Goal: Task Accomplishment & Management: Use online tool/utility

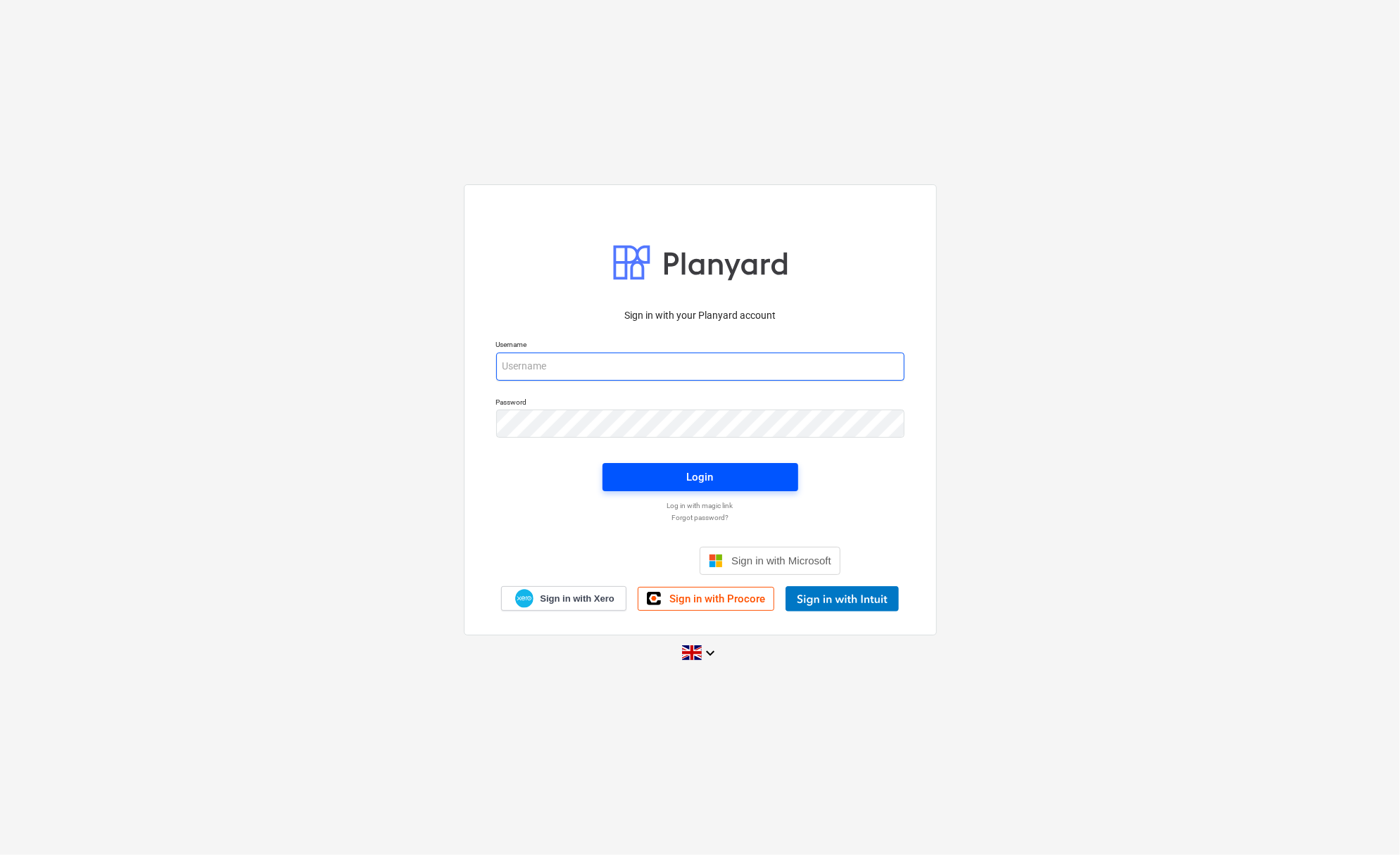
type input "[PERSON_NAME][EMAIL_ADDRESS][DOMAIN_NAME]"
click at [764, 476] on span "Login" at bounding box center [700, 477] width 162 height 18
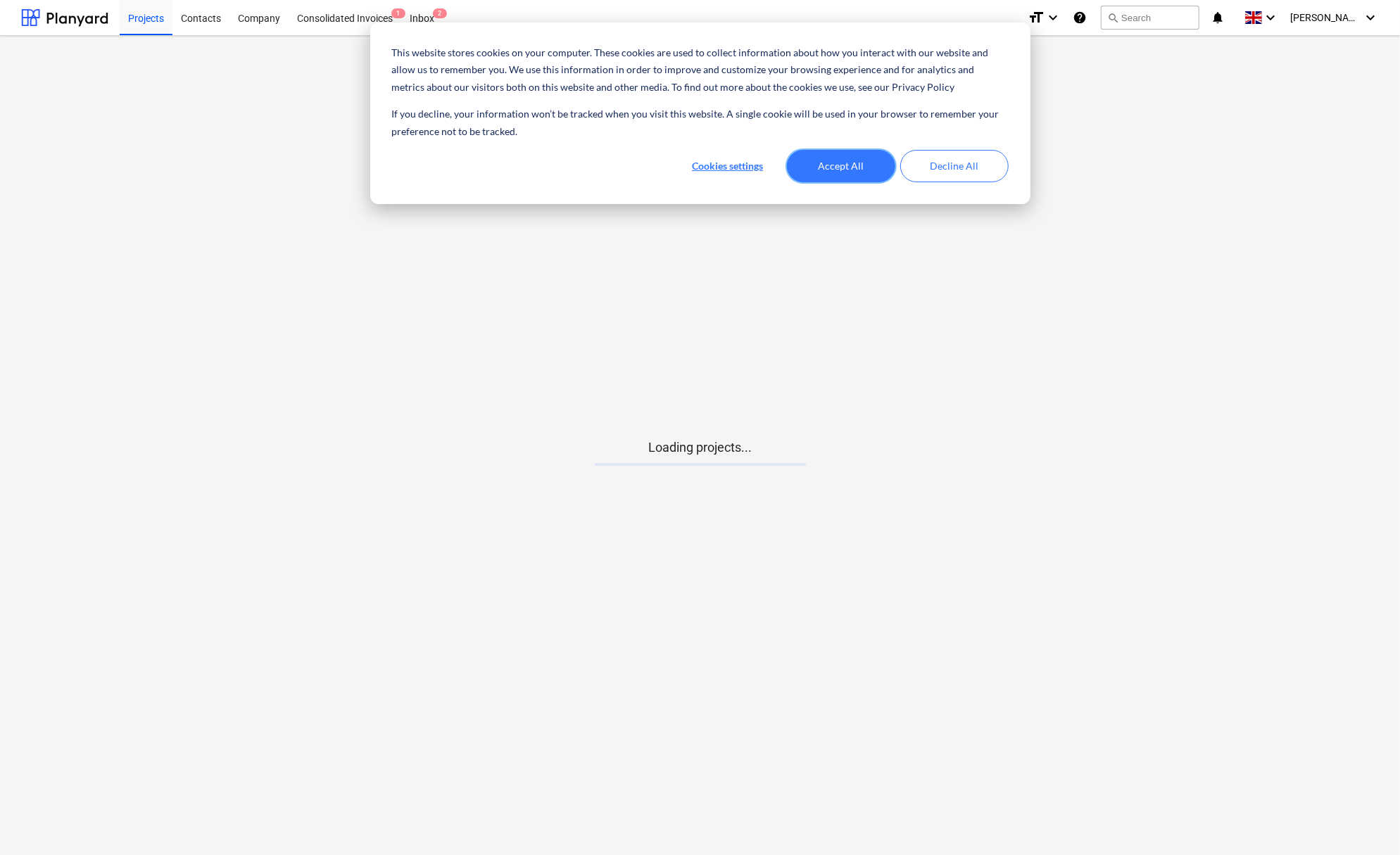
click at [862, 160] on button "Accept All" at bounding box center [841, 165] width 108 height 33
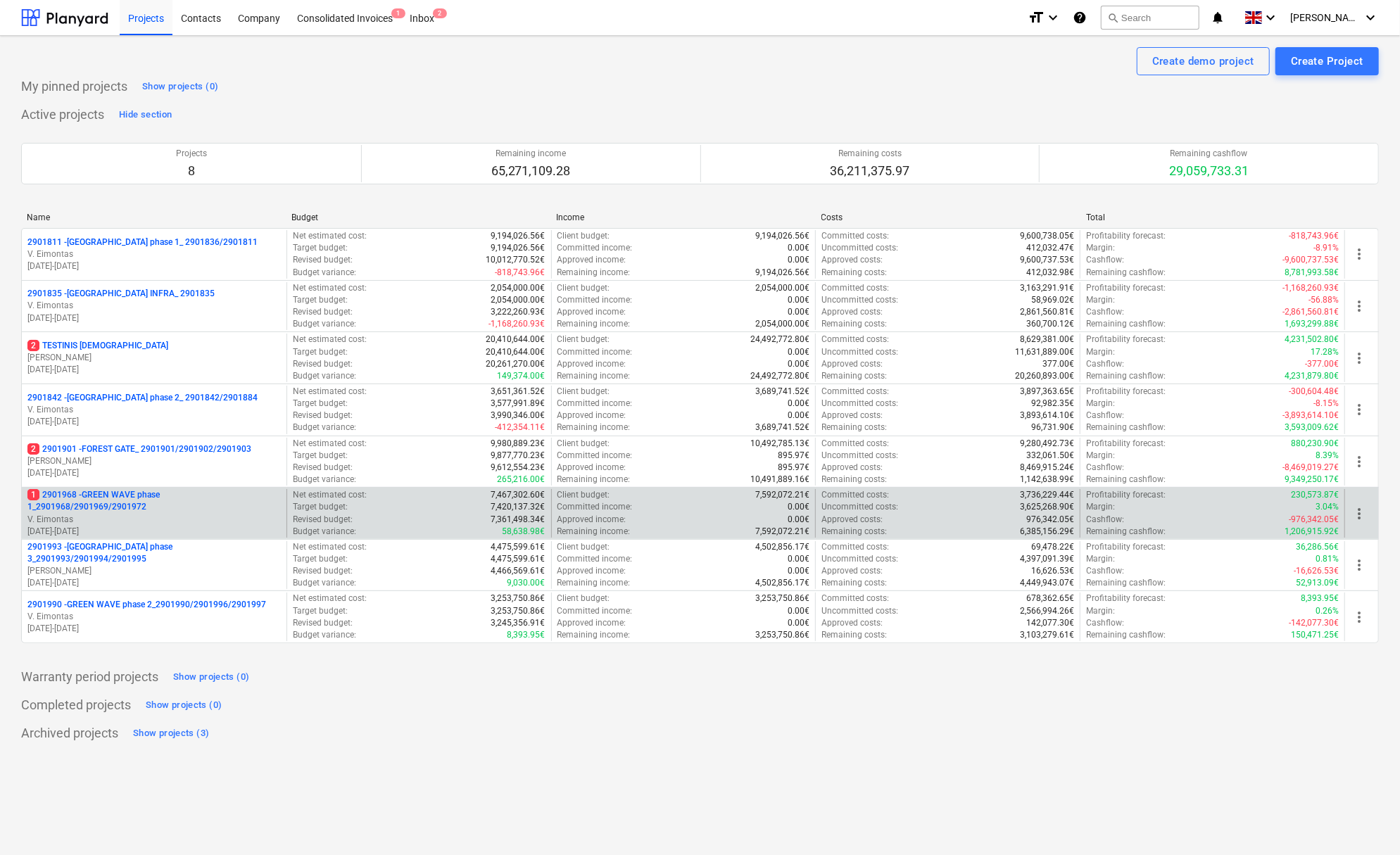
click at [223, 499] on p "1 2901968 - GREEN WAVE phase 1_2901968/2901969/2901972" at bounding box center [154, 501] width 253 height 24
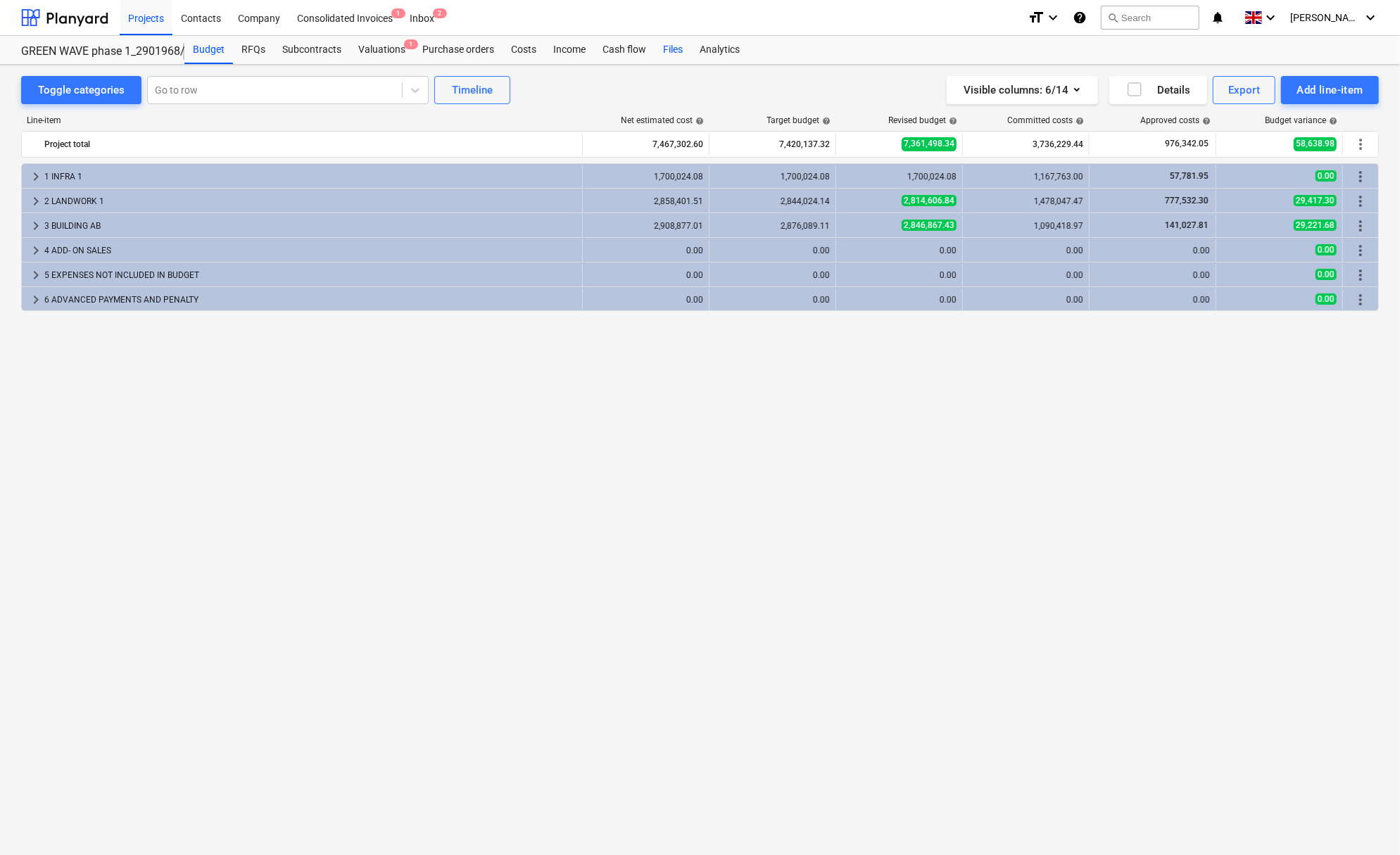
click at [664, 55] on div "Files" at bounding box center [673, 50] width 37 height 28
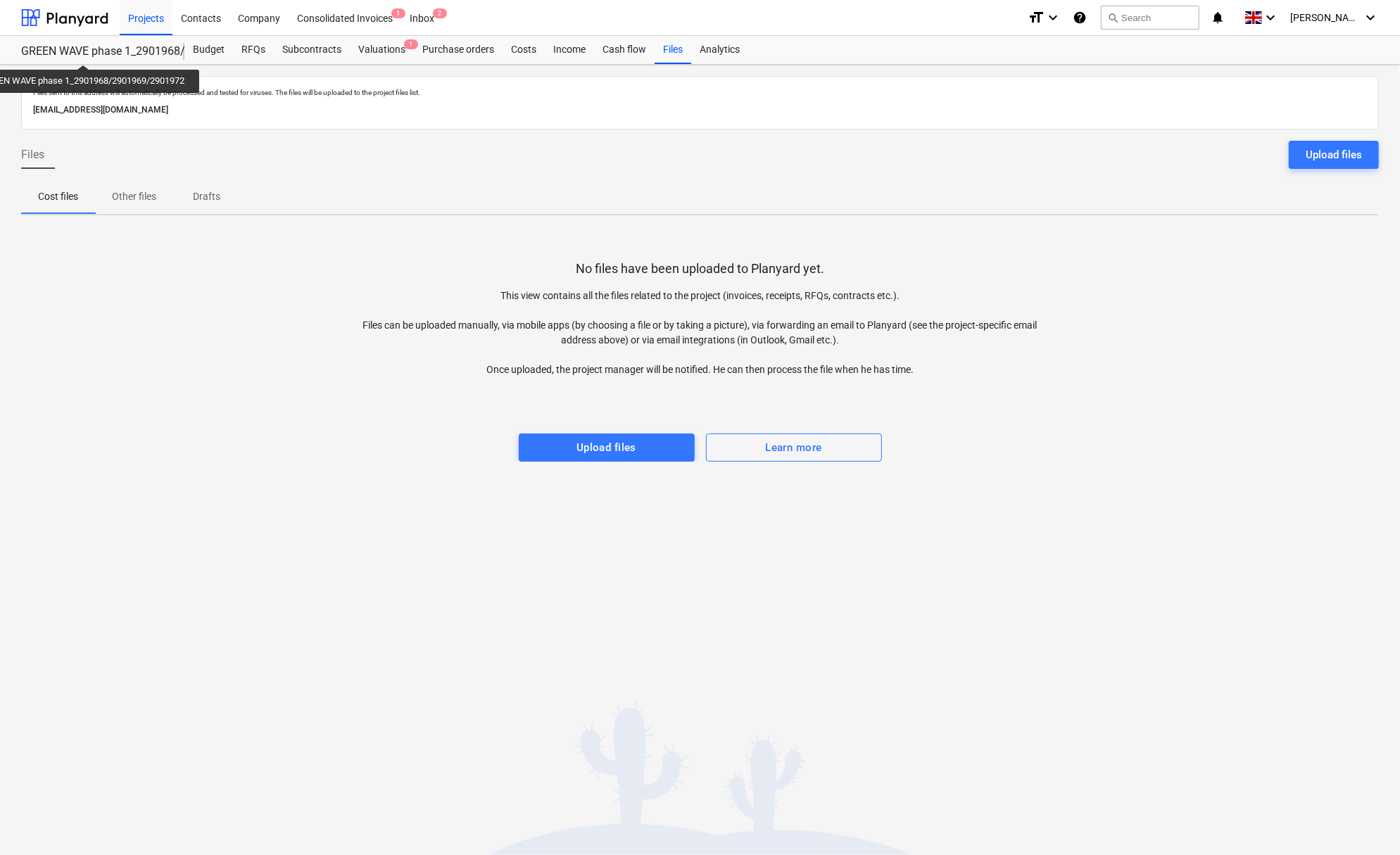
click at [86, 52] on div "GREEN WAVE phase 1_2901968/2901969/2901972" at bounding box center [94, 51] width 146 height 15
click at [578, 444] on div "Upload files" at bounding box center [606, 448] width 60 height 18
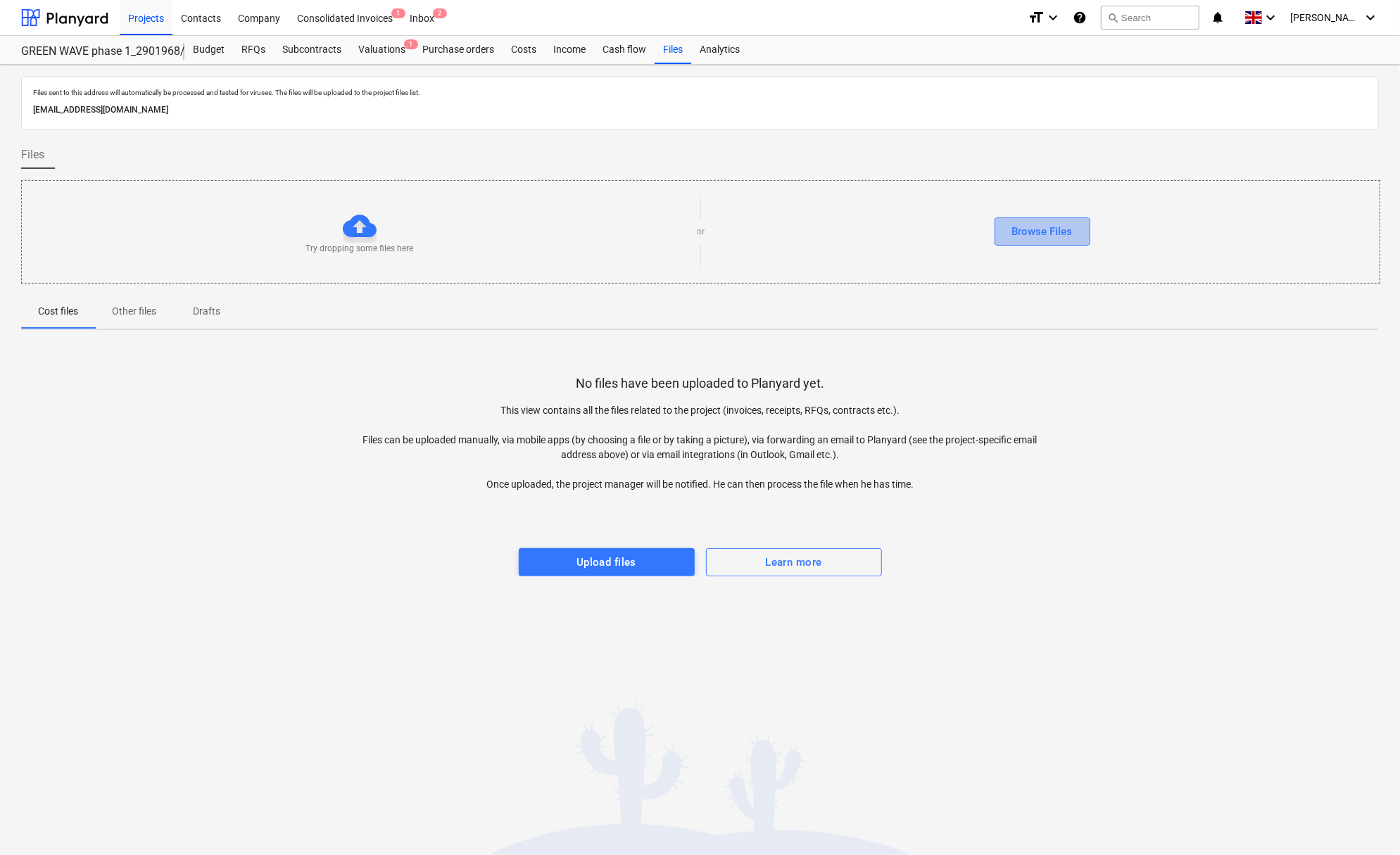
click at [1030, 229] on div "Browse Files" at bounding box center [1042, 231] width 61 height 18
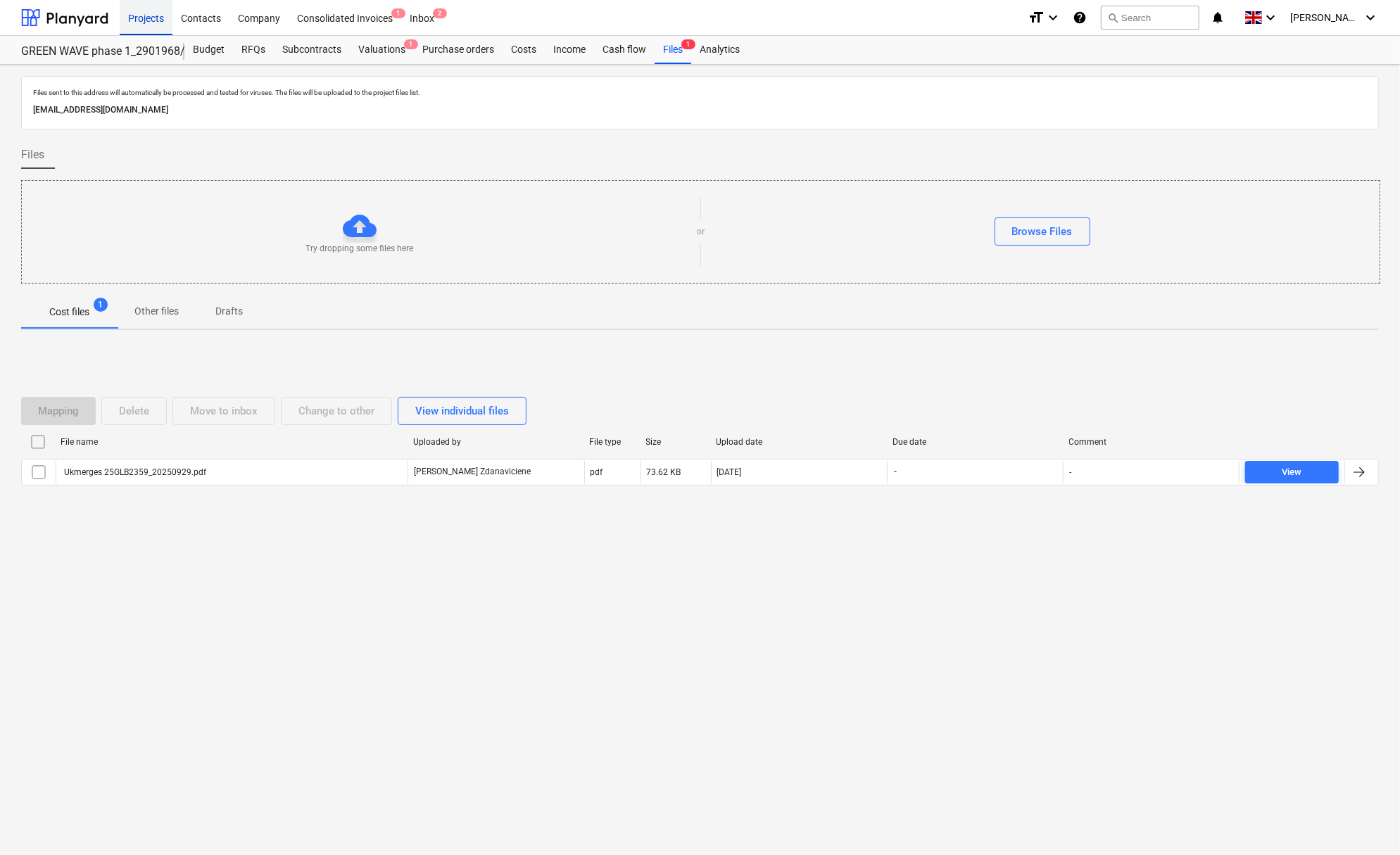
click at [135, 21] on div "Projects" at bounding box center [146, 17] width 53 height 36
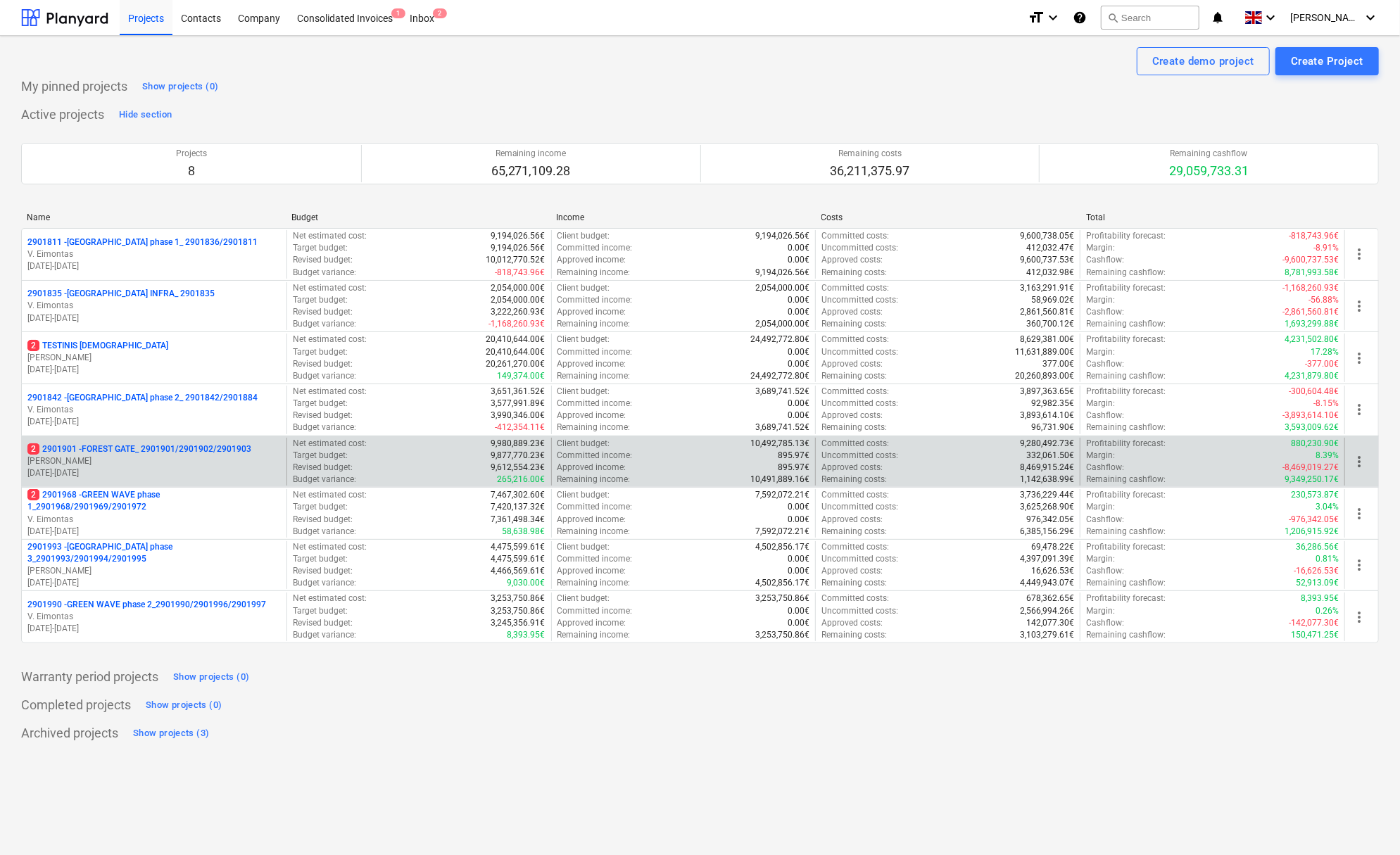
click at [138, 446] on p "2 2901901 - FOREST GATE_ 2901901/2901902/2901903" at bounding box center [139, 449] width 223 height 12
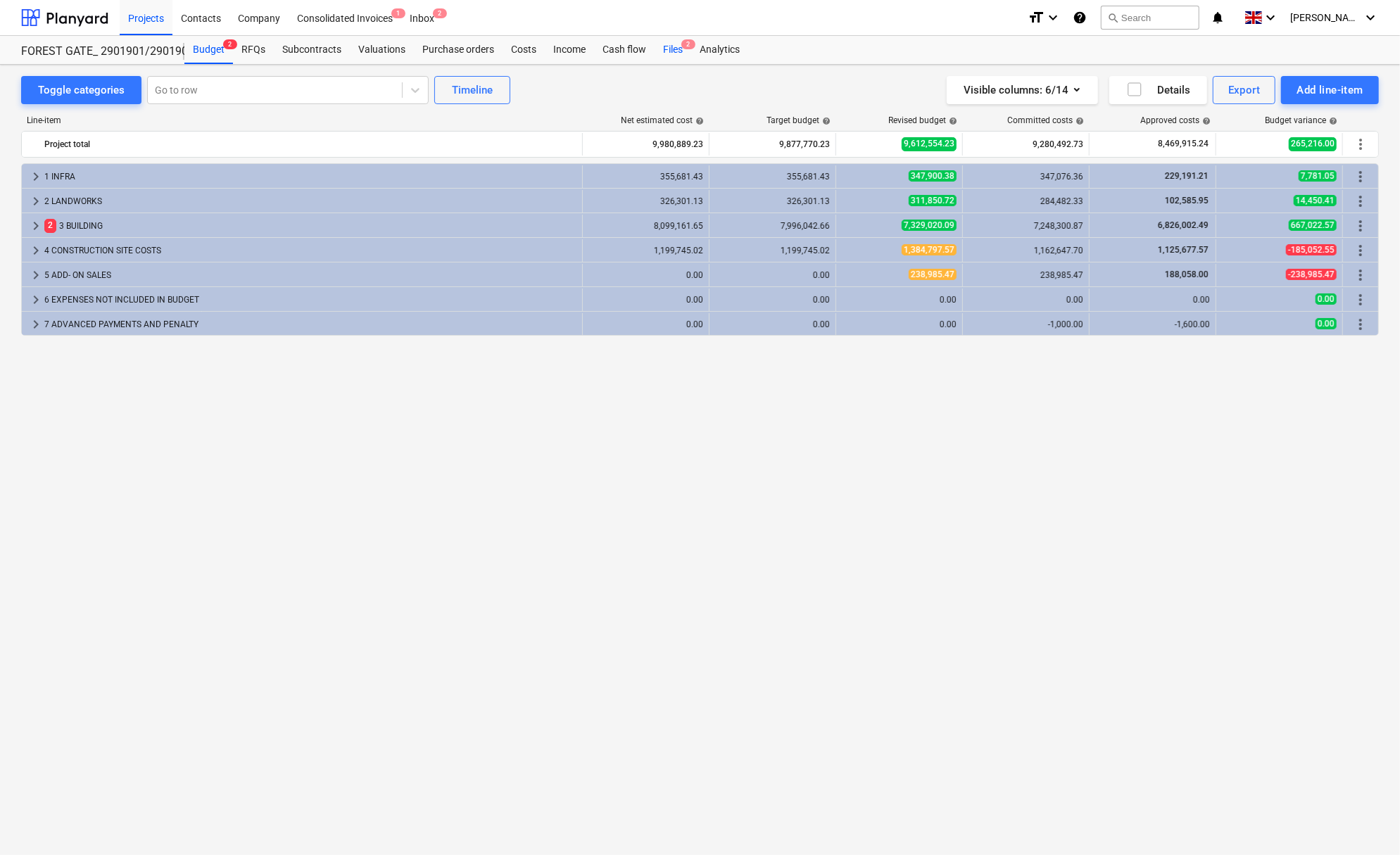
click at [662, 48] on div "Files 2" at bounding box center [673, 50] width 37 height 28
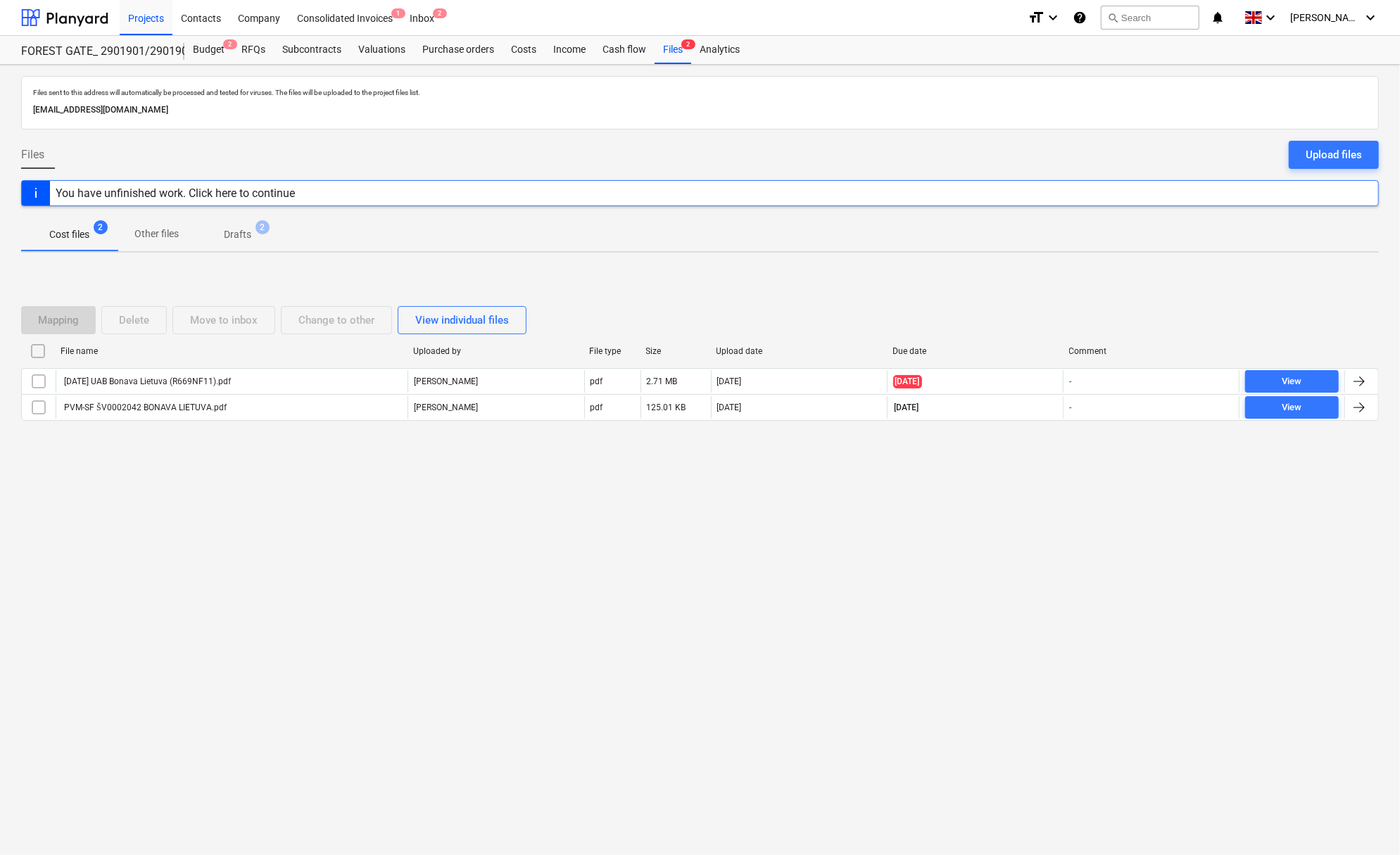
drag, startPoint x: 1357, startPoint y: 146, endPoint x: 1359, endPoint y: 137, distance: 9.2
click at [1358, 142] on button "Upload files" at bounding box center [1333, 155] width 90 height 28
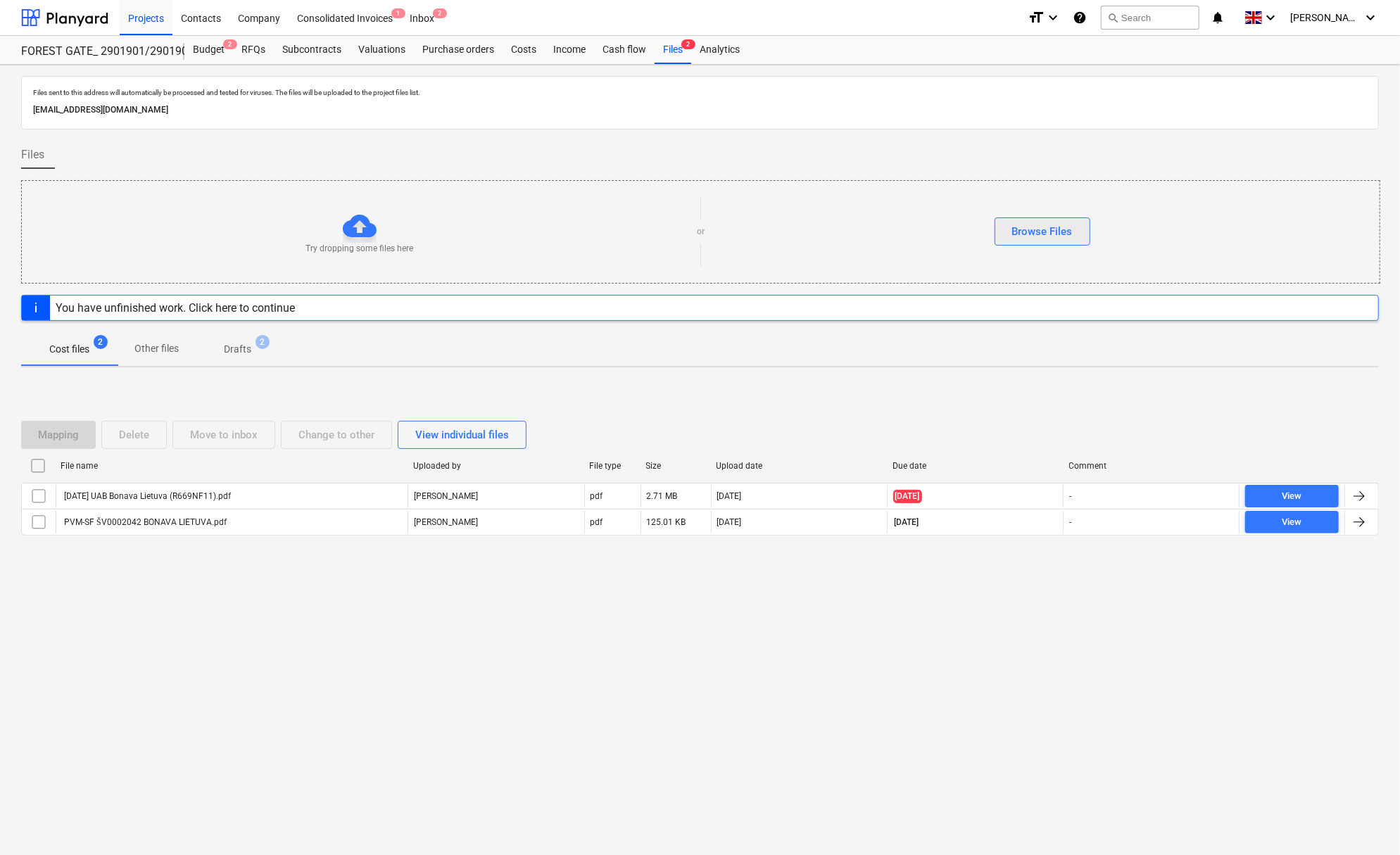
click at [1052, 231] on div "Browse Files" at bounding box center [1042, 231] width 61 height 18
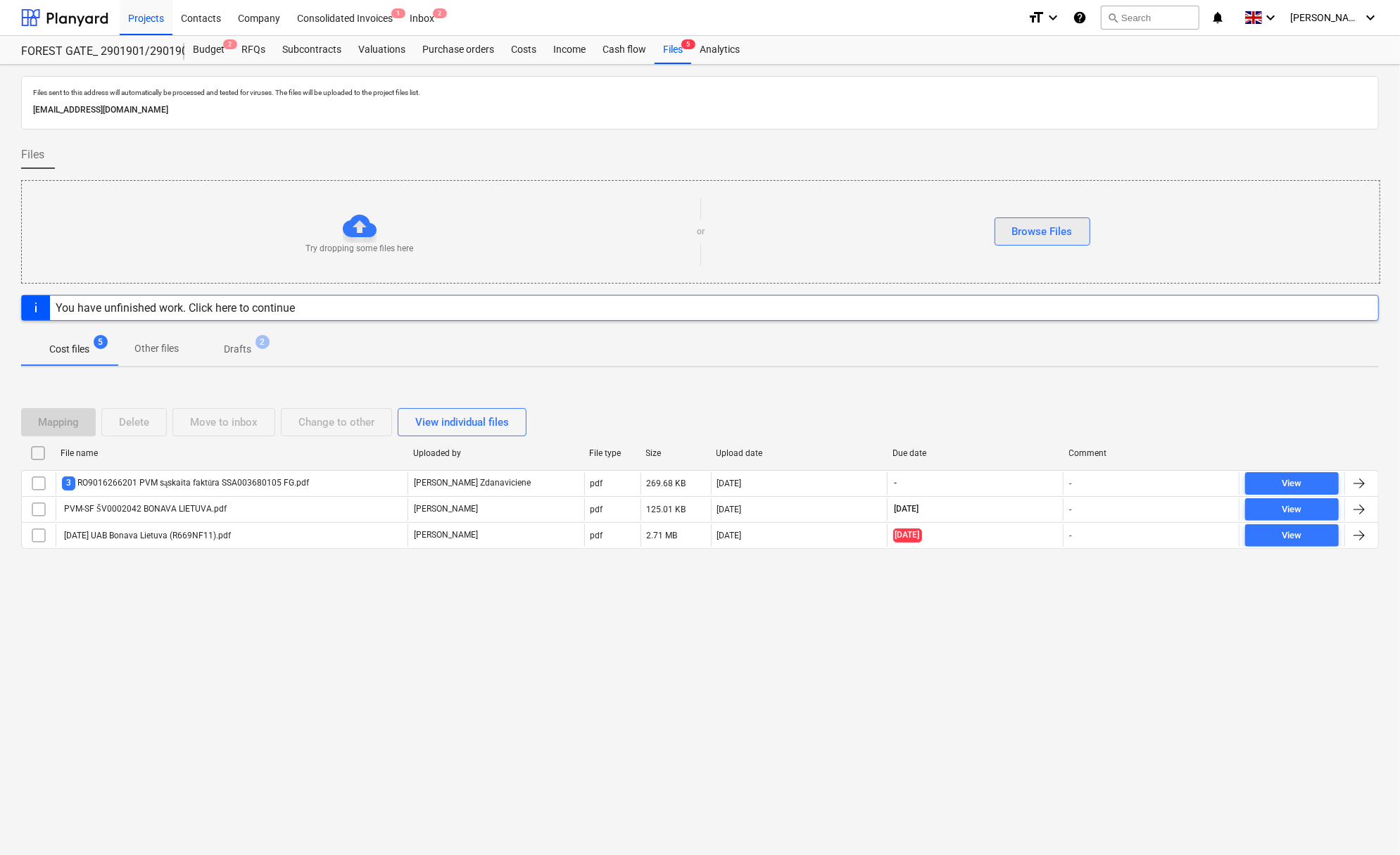
click at [1024, 223] on div "Browse Files" at bounding box center [1042, 231] width 61 height 18
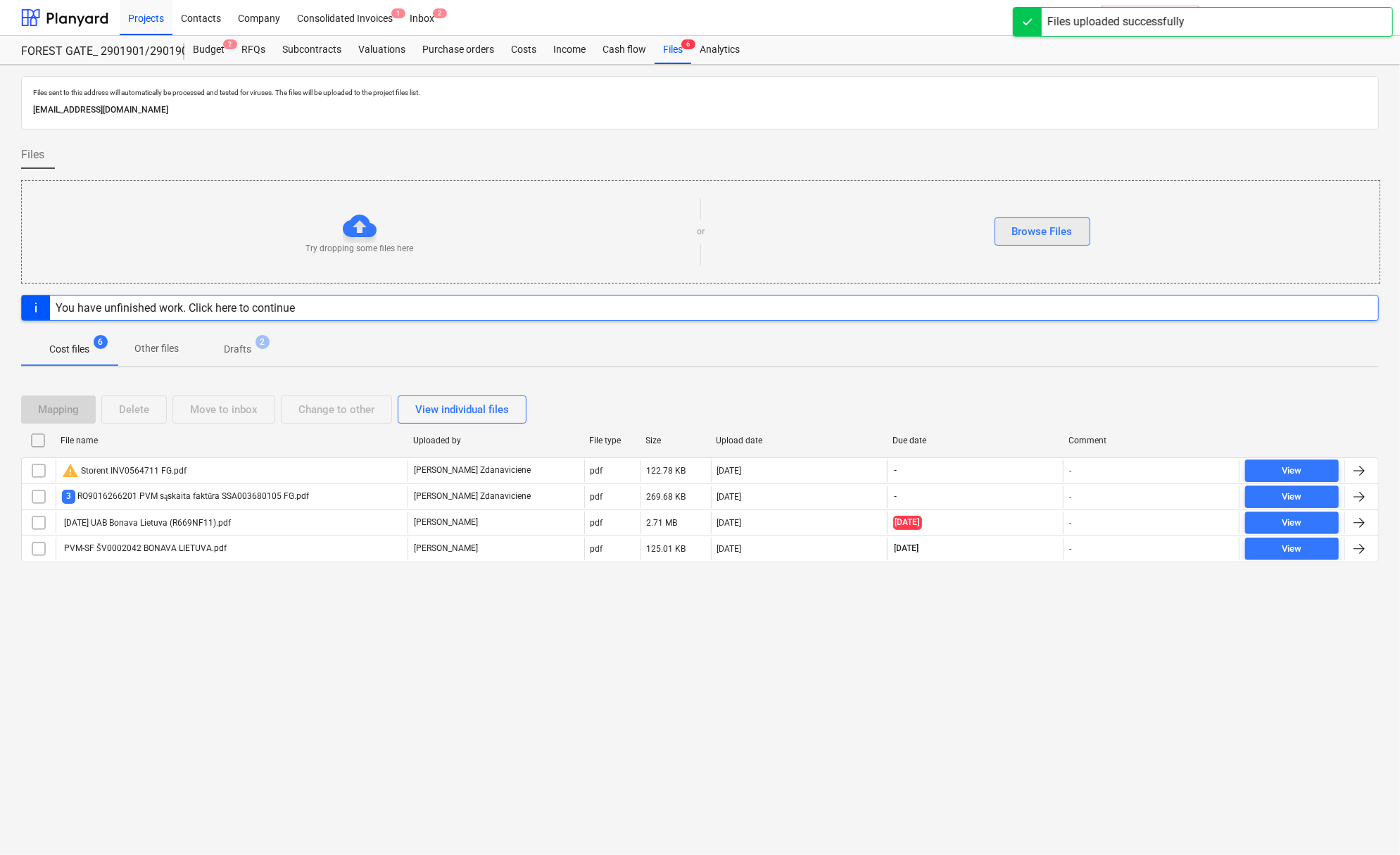
click at [1031, 230] on div "Browse Files" at bounding box center [1042, 231] width 61 height 18
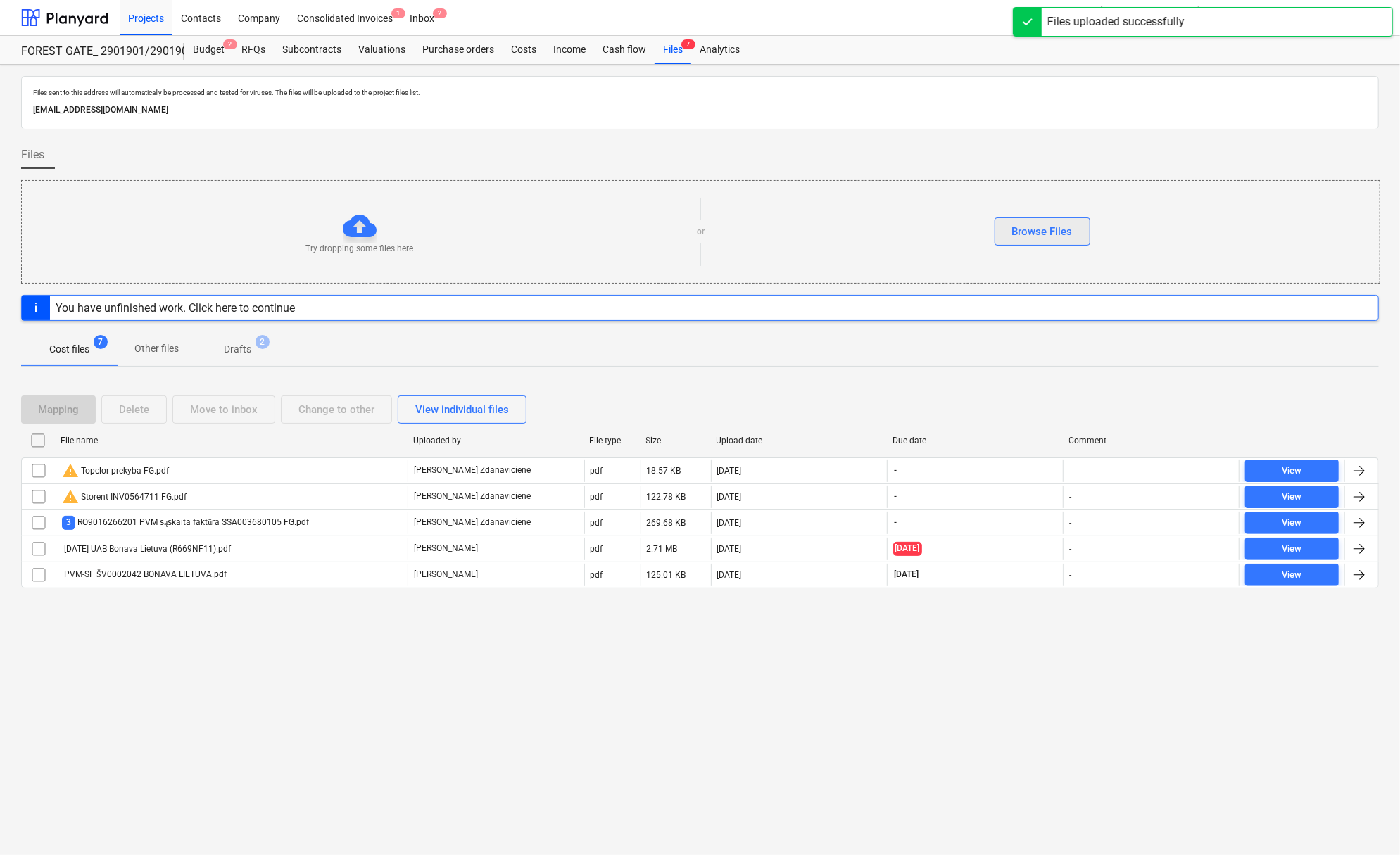
click at [1051, 227] on div "Browse Files" at bounding box center [1042, 231] width 61 height 18
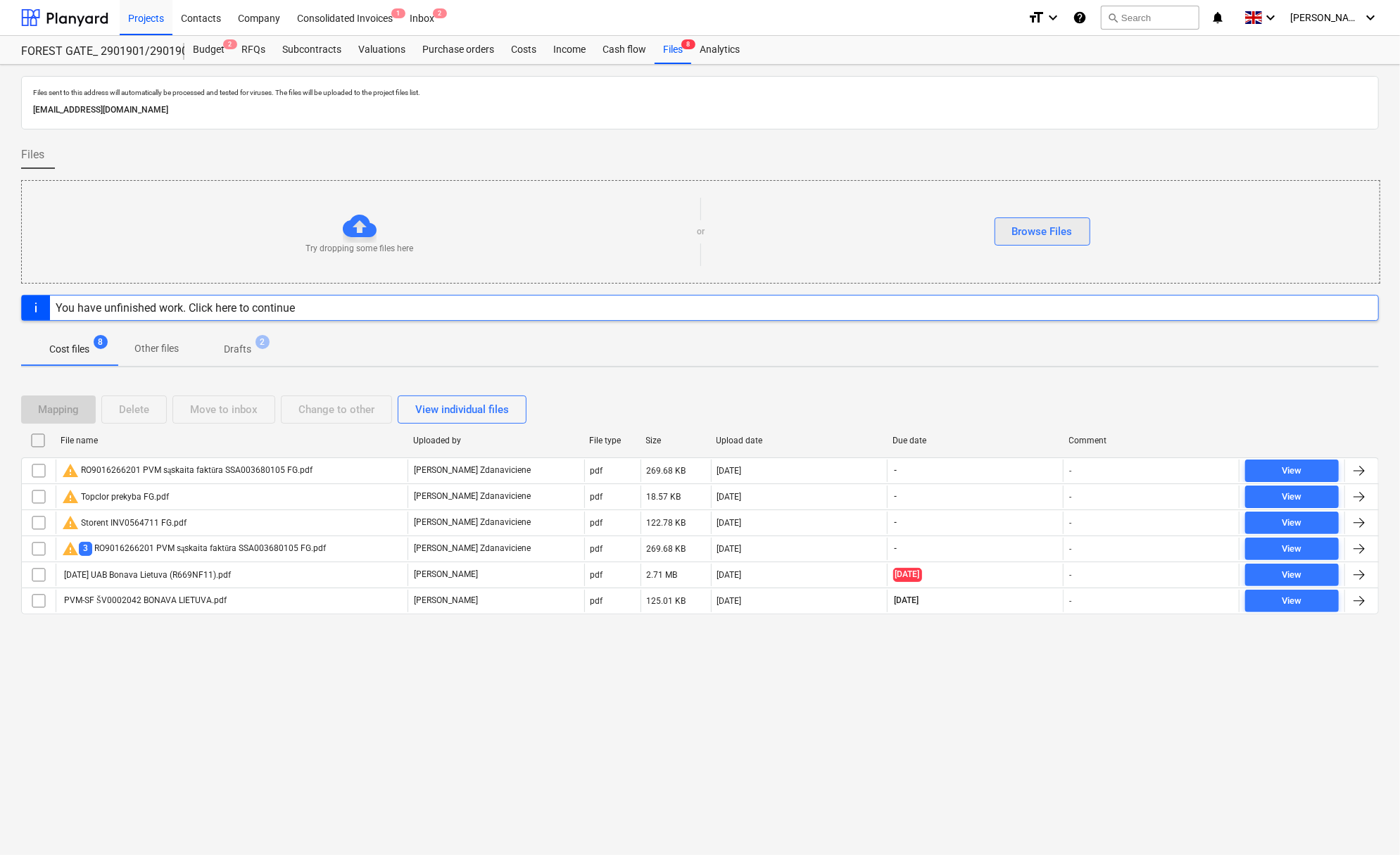
click at [1059, 235] on div "Browse Files" at bounding box center [1042, 231] width 61 height 18
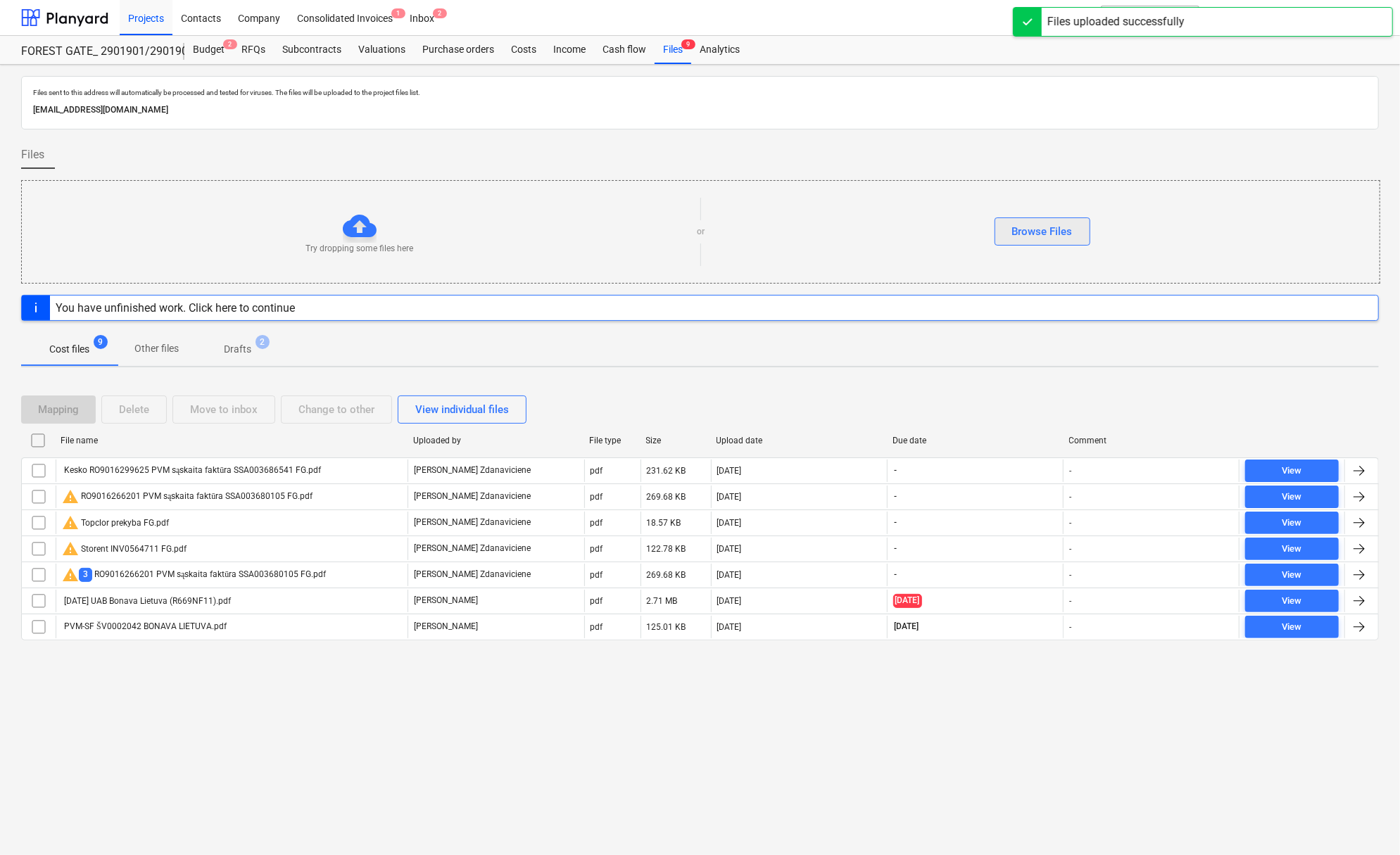
click at [1052, 232] on div "Browse Files" at bounding box center [1042, 231] width 61 height 18
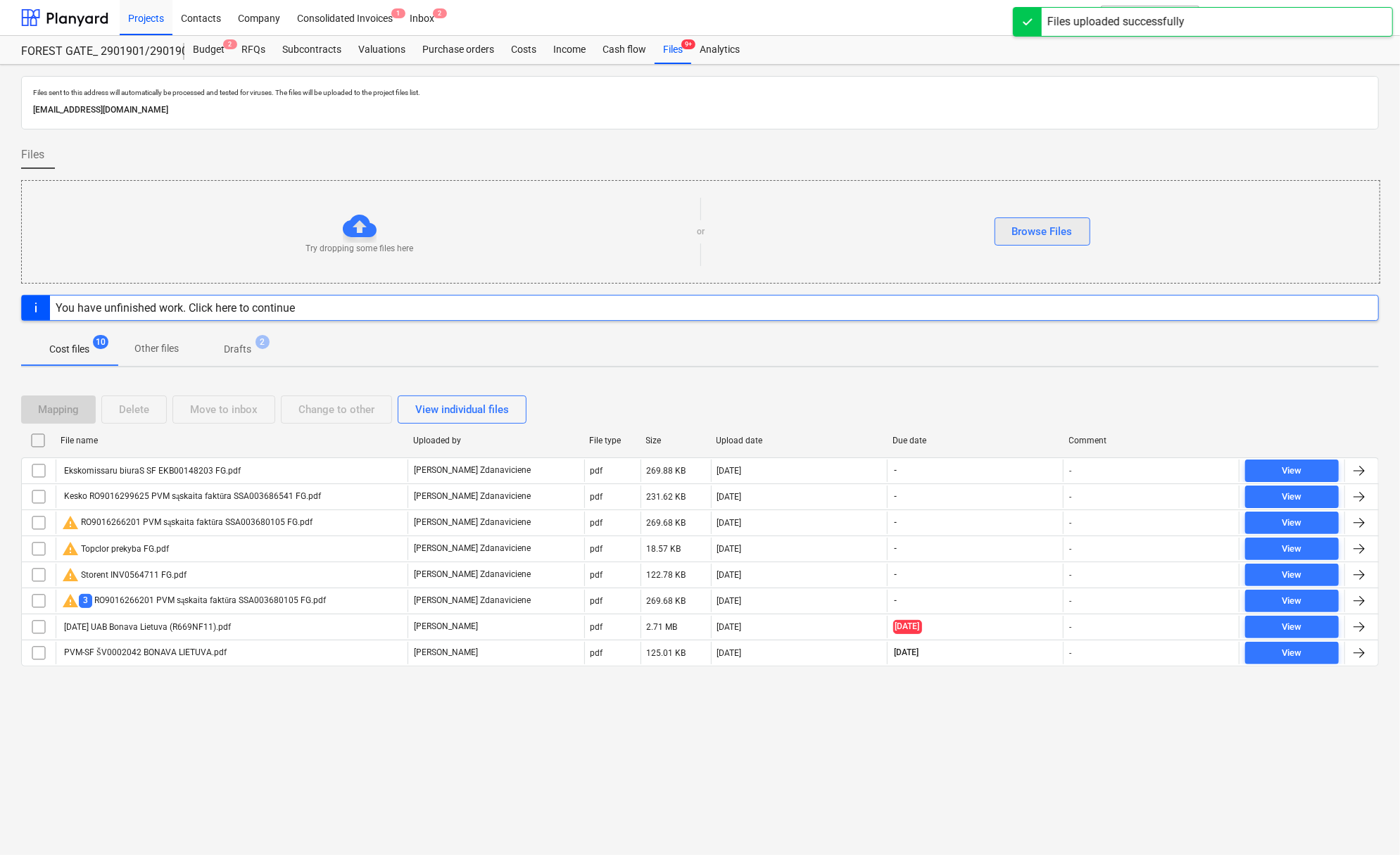
click at [1022, 235] on div "Browse Files" at bounding box center [1042, 231] width 61 height 18
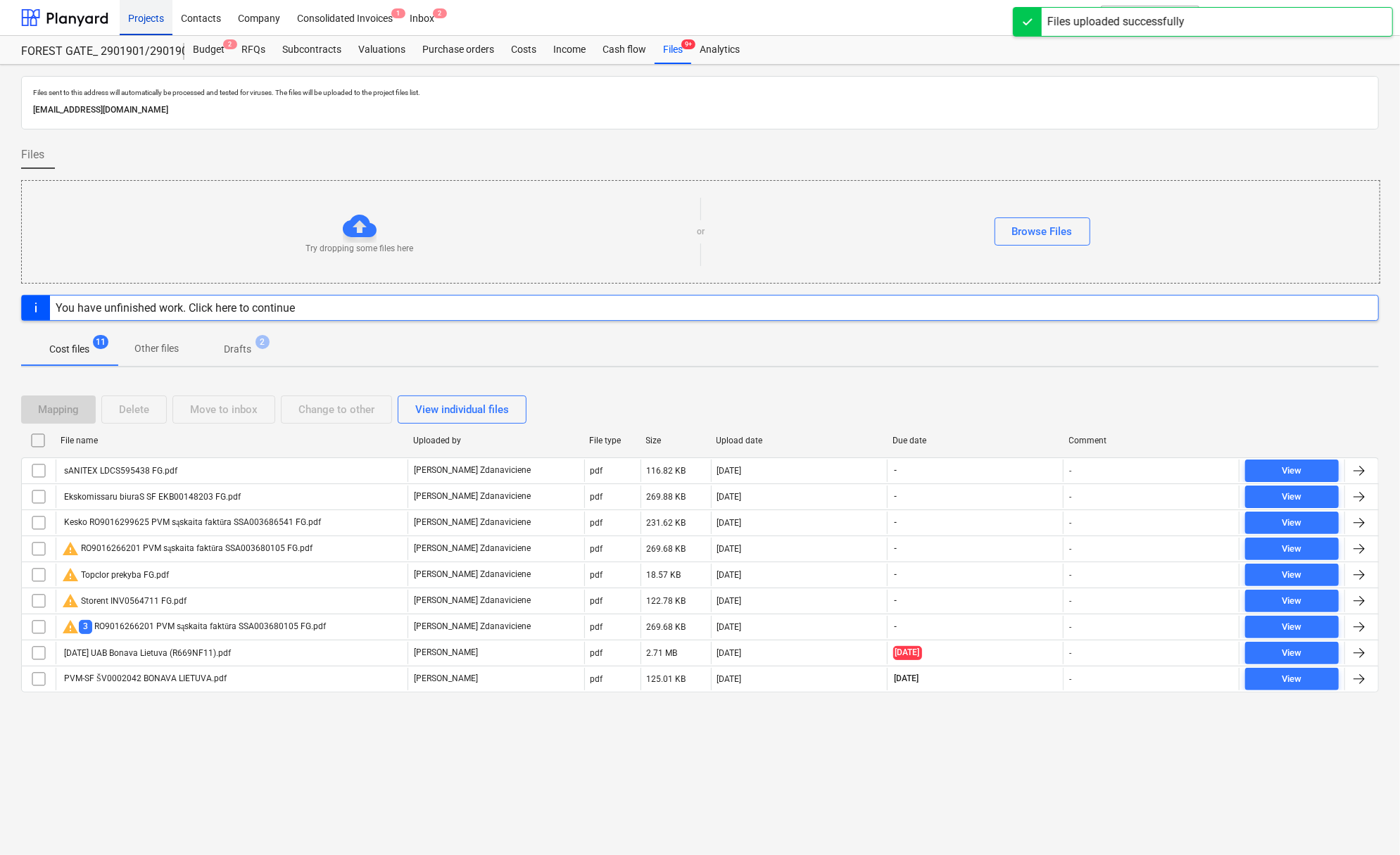
click at [130, 23] on div "Projects" at bounding box center [146, 17] width 53 height 36
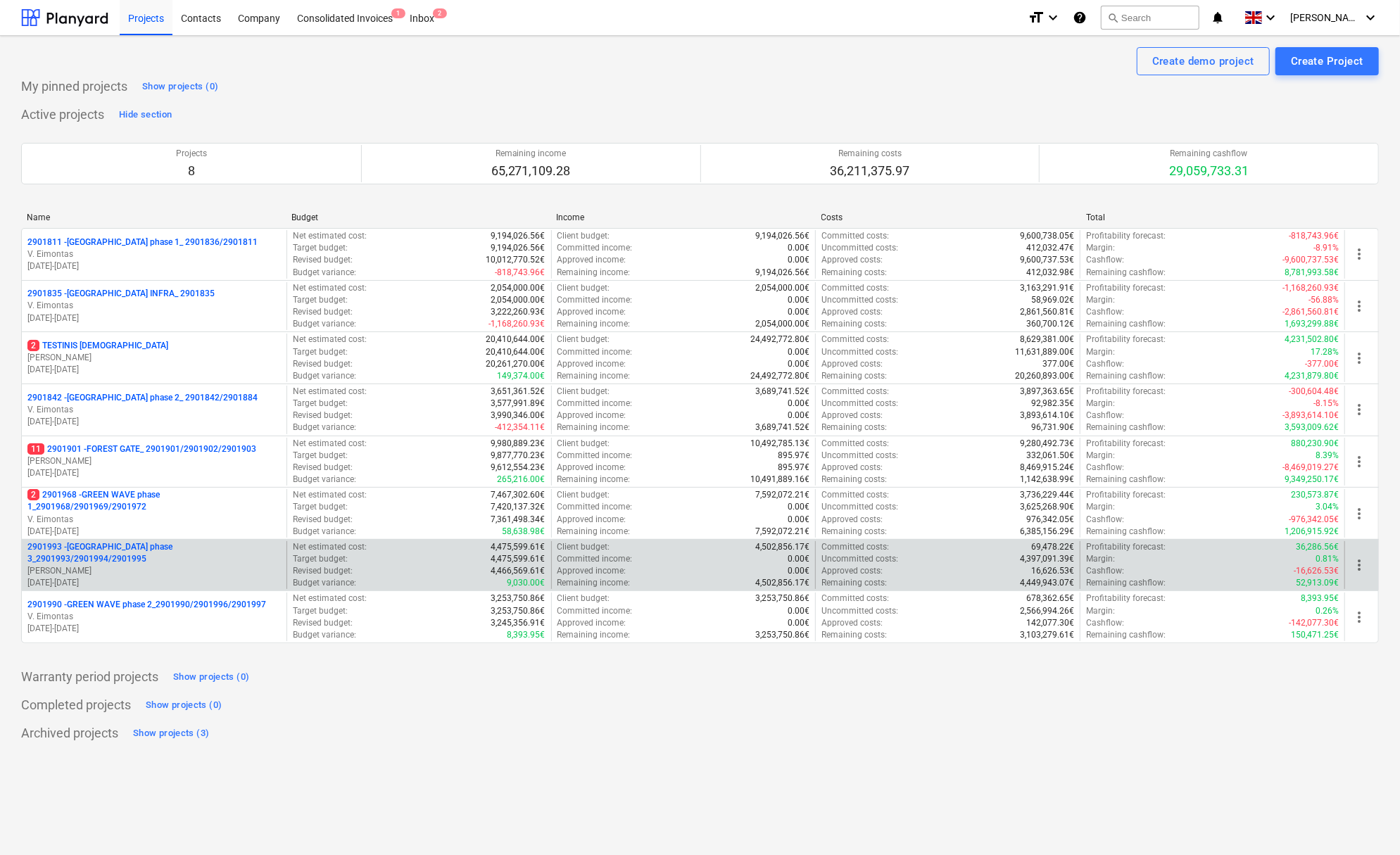
click at [135, 557] on p "2901993 - [GEOGRAPHIC_DATA] phase 3_2901993/2901994/2901995" at bounding box center [154, 552] width 253 height 24
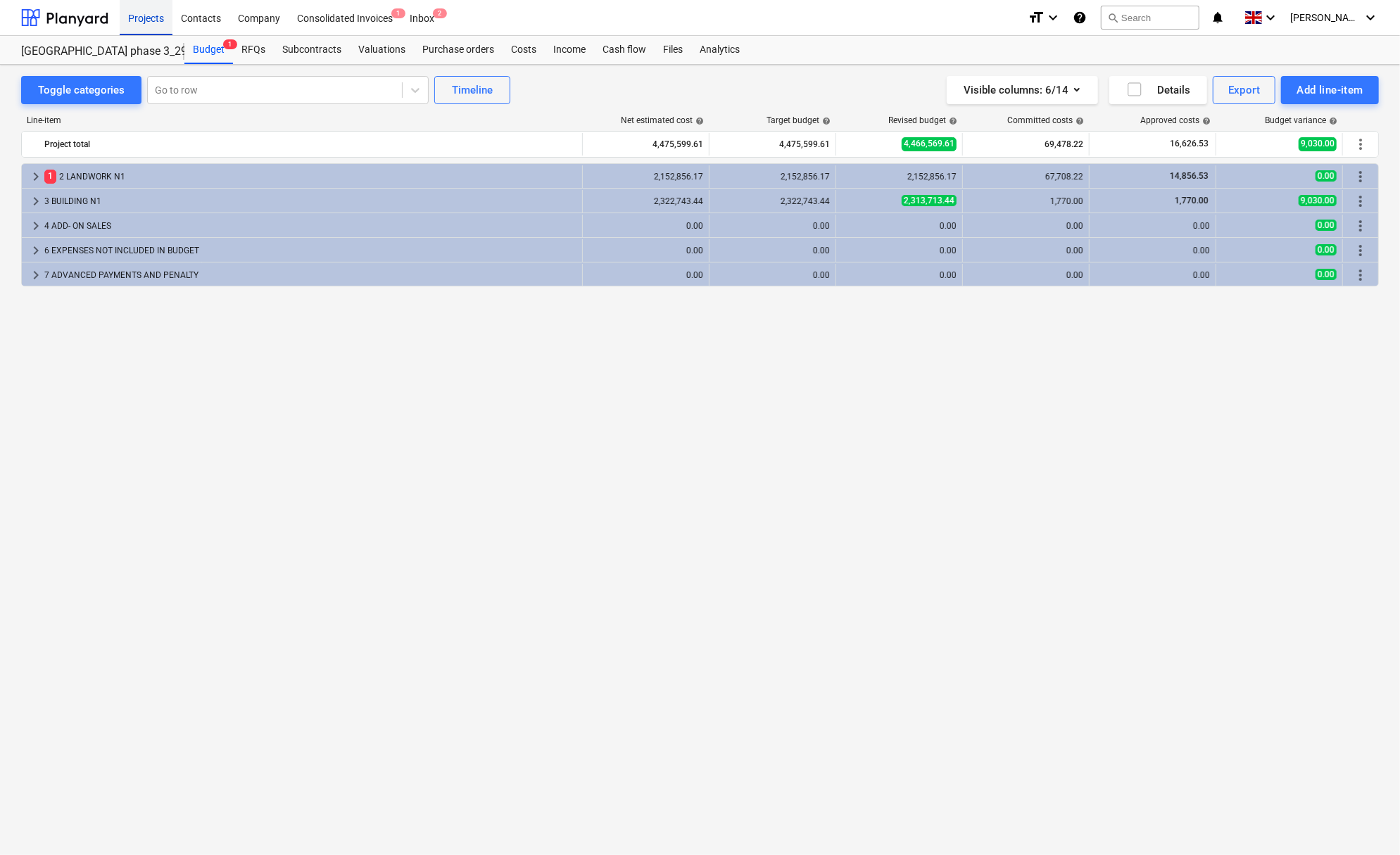
click at [147, 23] on div "Projects" at bounding box center [146, 17] width 53 height 36
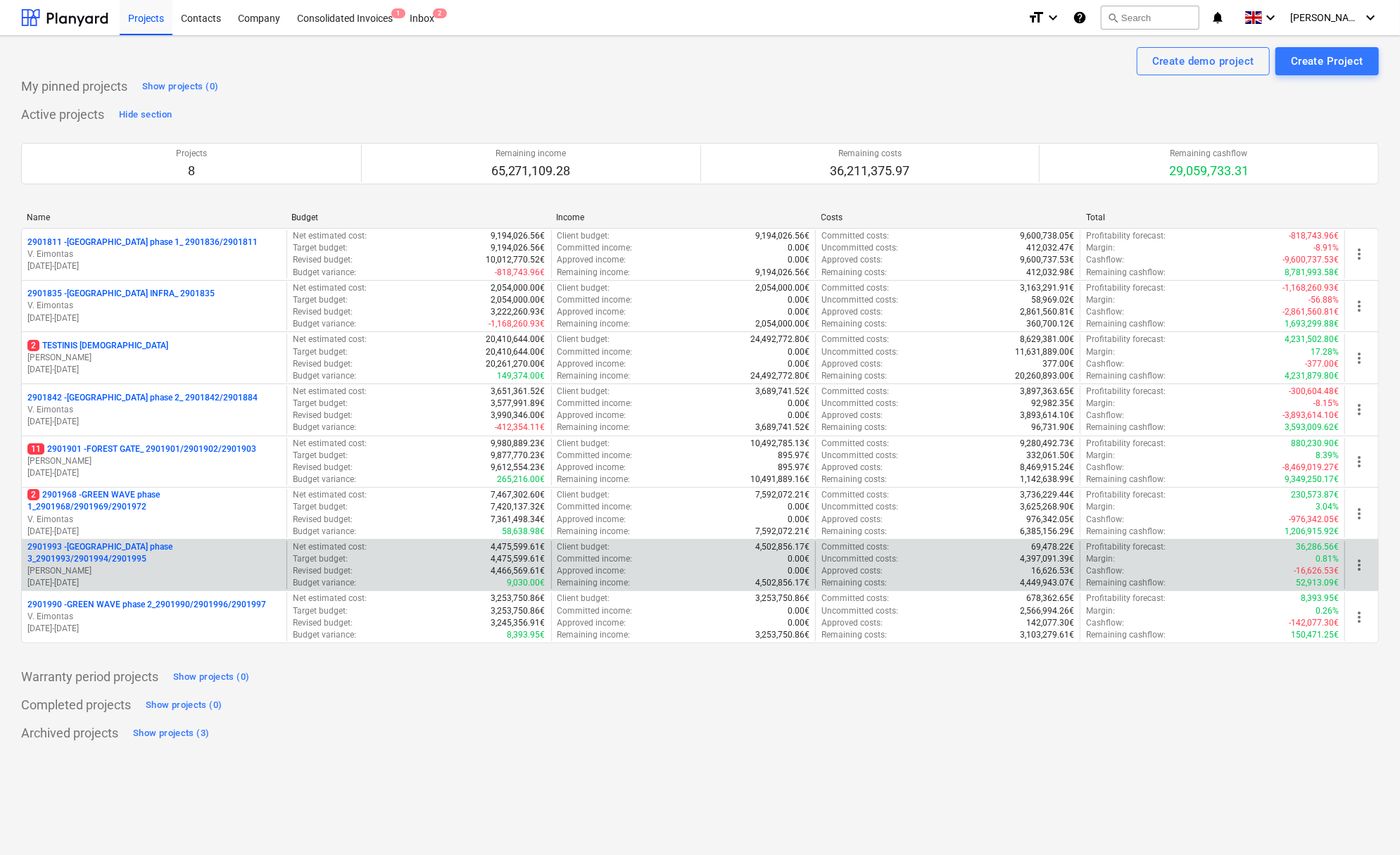
click at [201, 553] on p "2901993 - [GEOGRAPHIC_DATA] phase 3_2901993/2901994/2901995" at bounding box center [154, 552] width 253 height 24
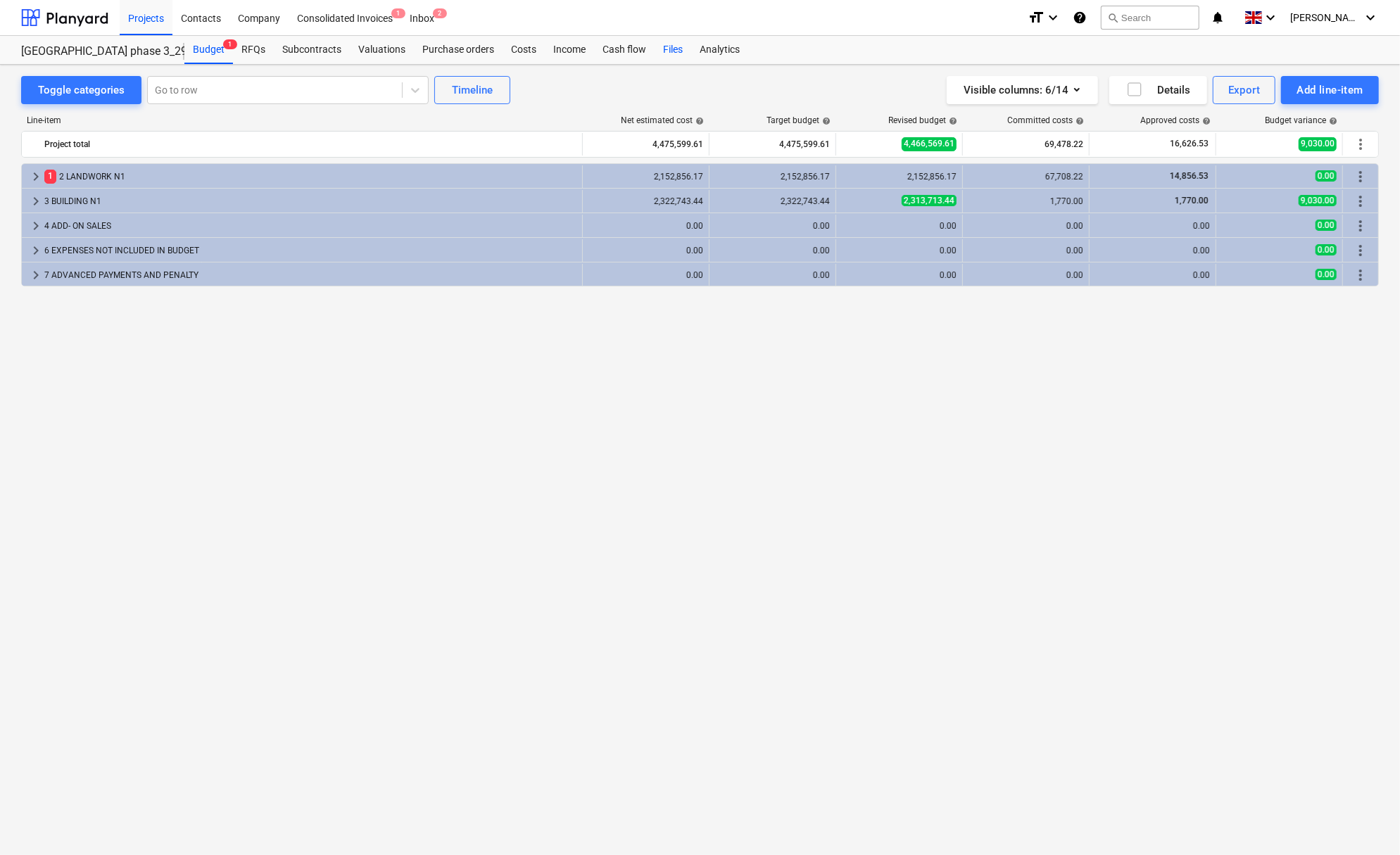
click at [666, 55] on div "Files" at bounding box center [673, 50] width 37 height 28
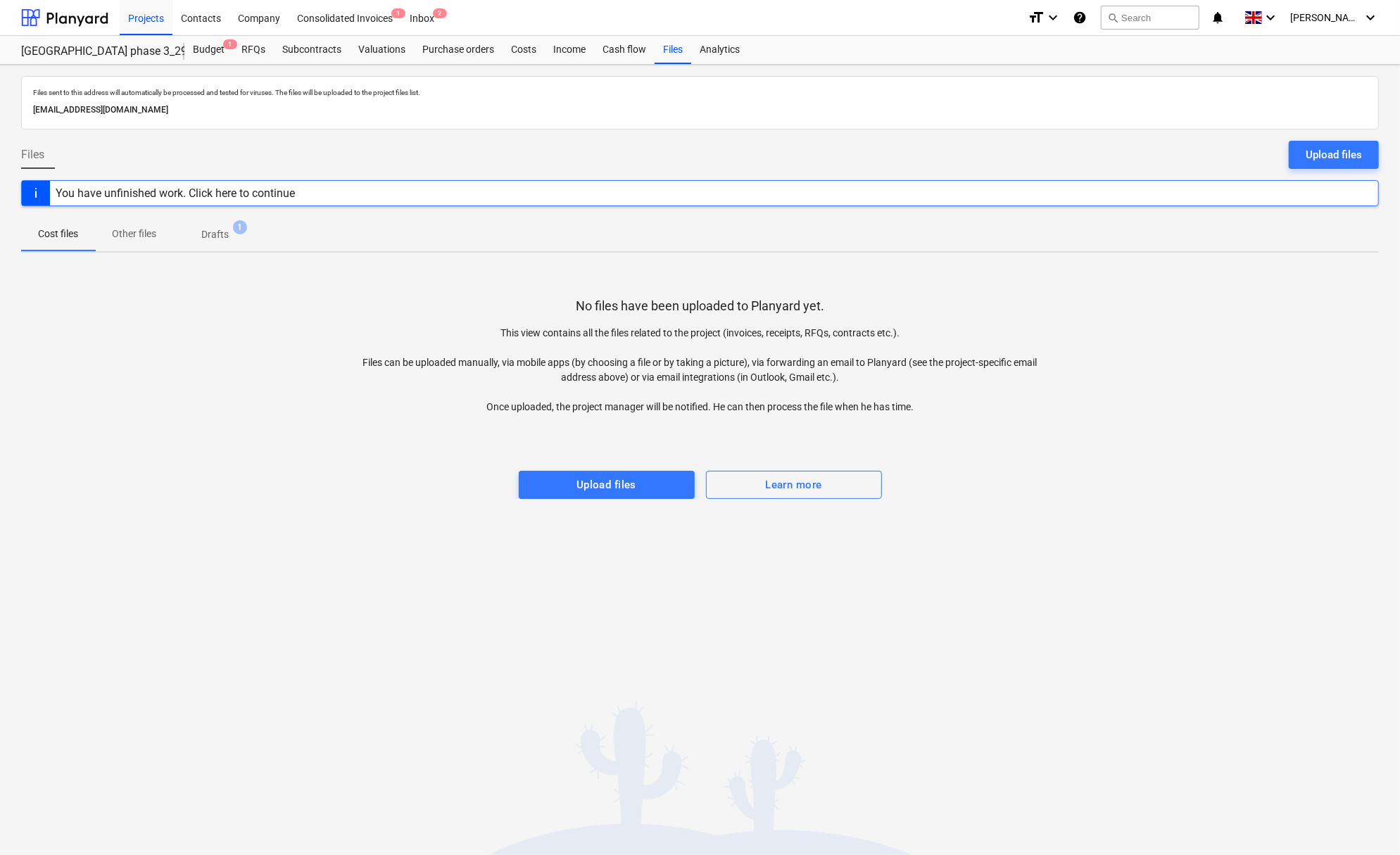
click at [1305, 160] on button "Upload files" at bounding box center [1333, 155] width 90 height 28
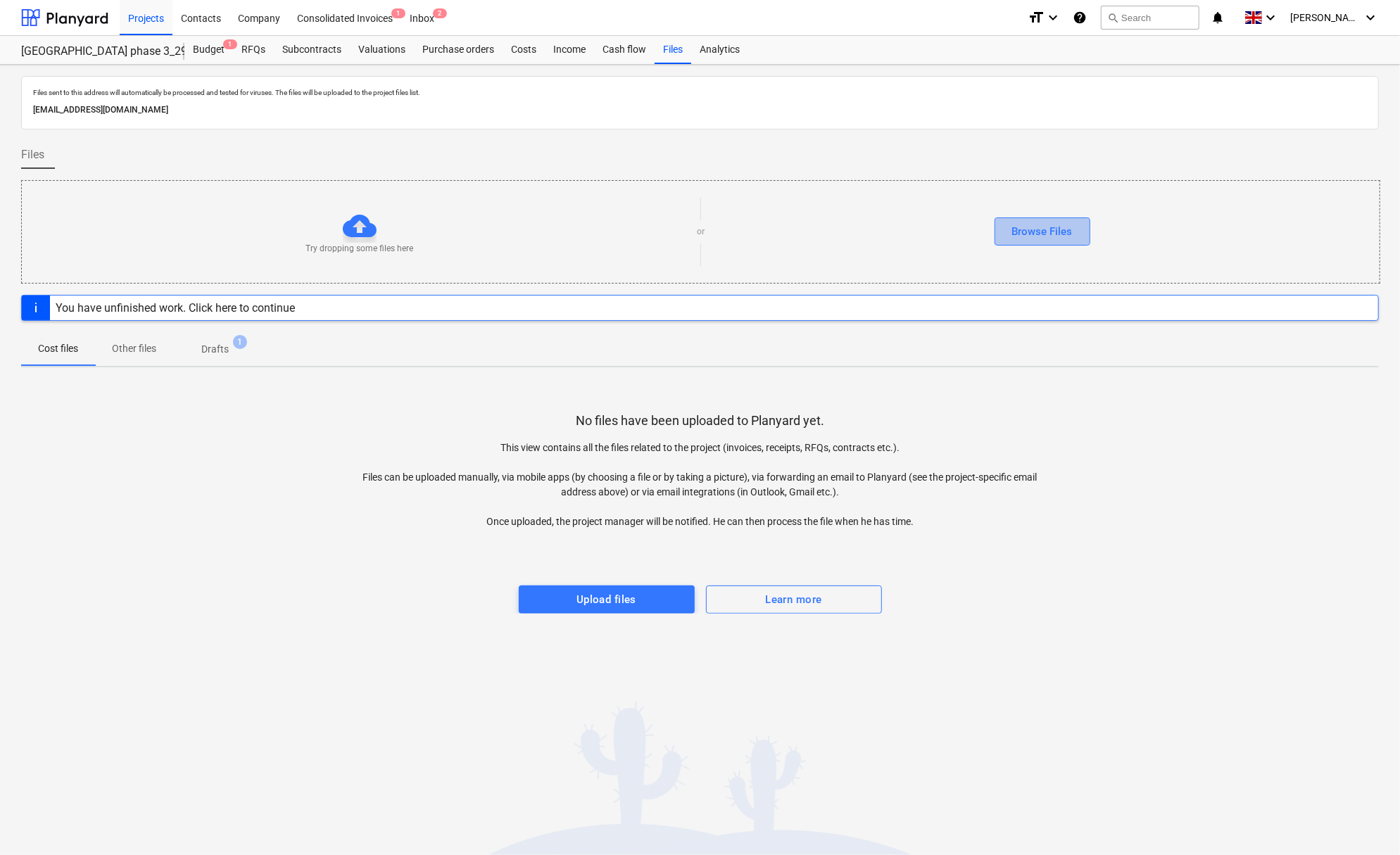
click at [1052, 223] on div "Browse Files" at bounding box center [1042, 231] width 61 height 18
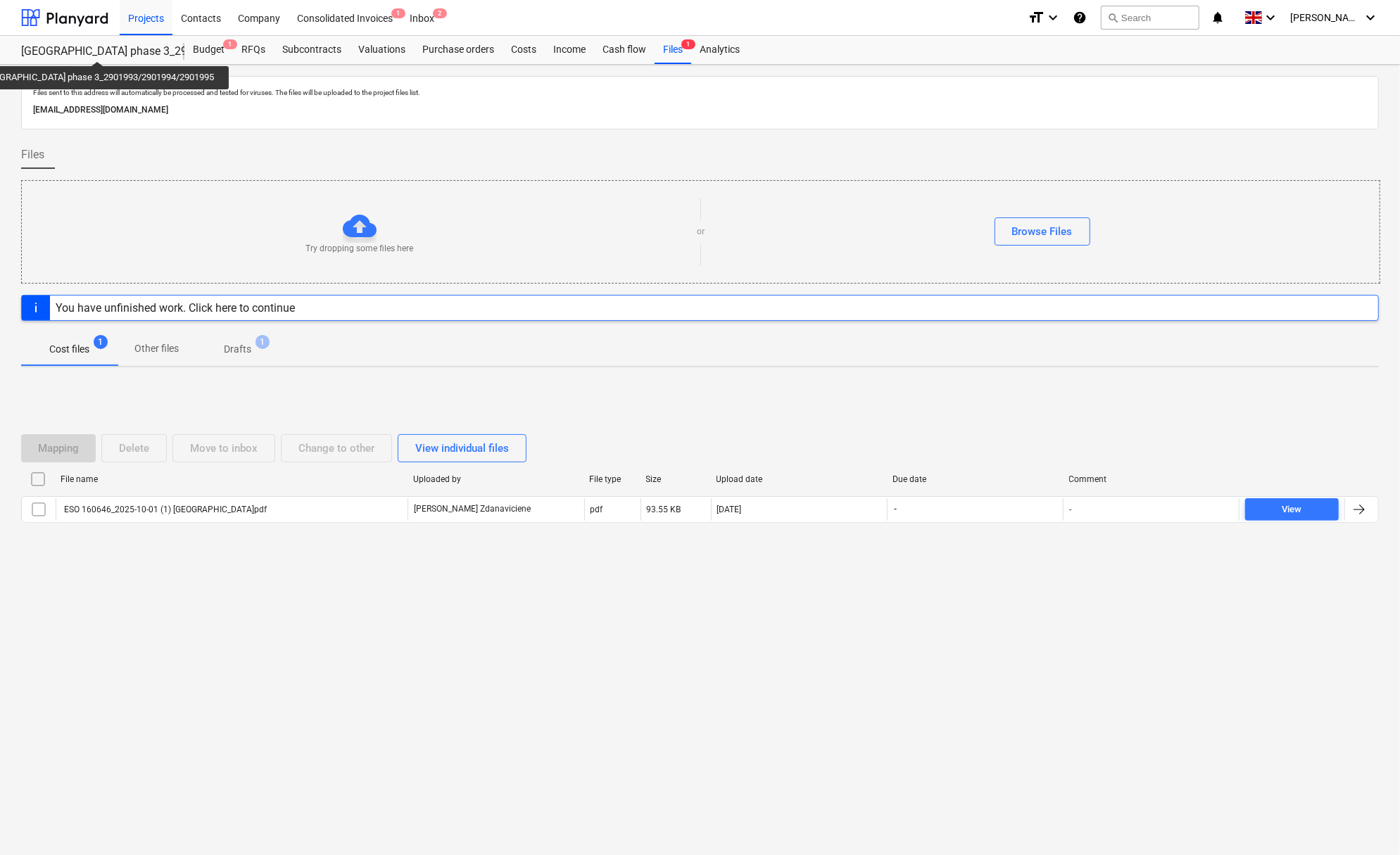
click at [82, 48] on div "[GEOGRAPHIC_DATA] phase 3_2901993/2901994/2901995" at bounding box center [94, 51] width 146 height 15
click at [106, 42] on div "[GEOGRAPHIC_DATA] phase 3_2901993/2901994/2901995 [GEOGRAPHIC_DATA] phase 3_290…" at bounding box center [103, 50] width 164 height 28
click at [142, 23] on div "Projects" at bounding box center [146, 17] width 53 height 36
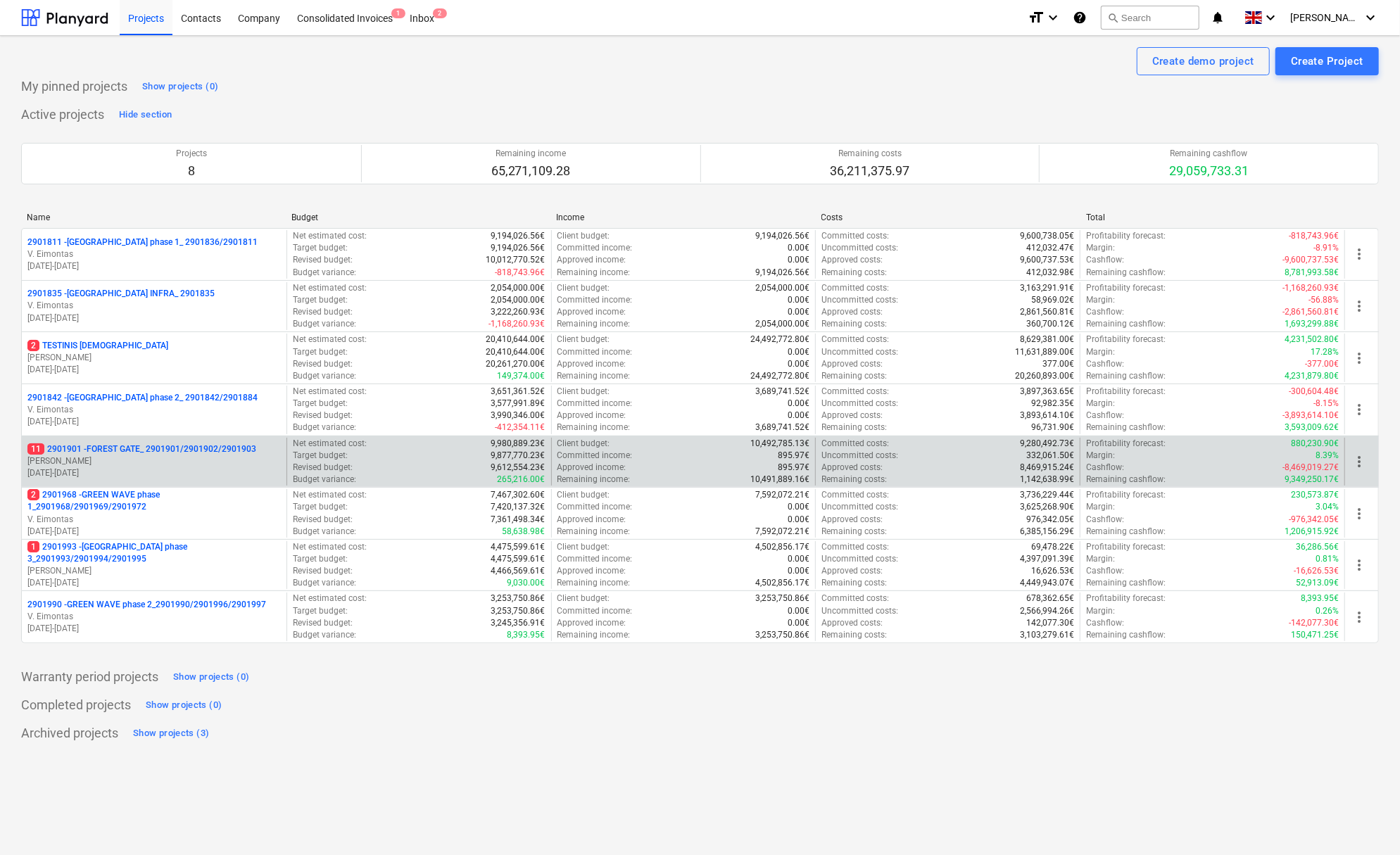
click at [189, 449] on p "11 2901901 - FOREST GATE_ 2901901/2901902/2901903" at bounding box center [142, 449] width 229 height 12
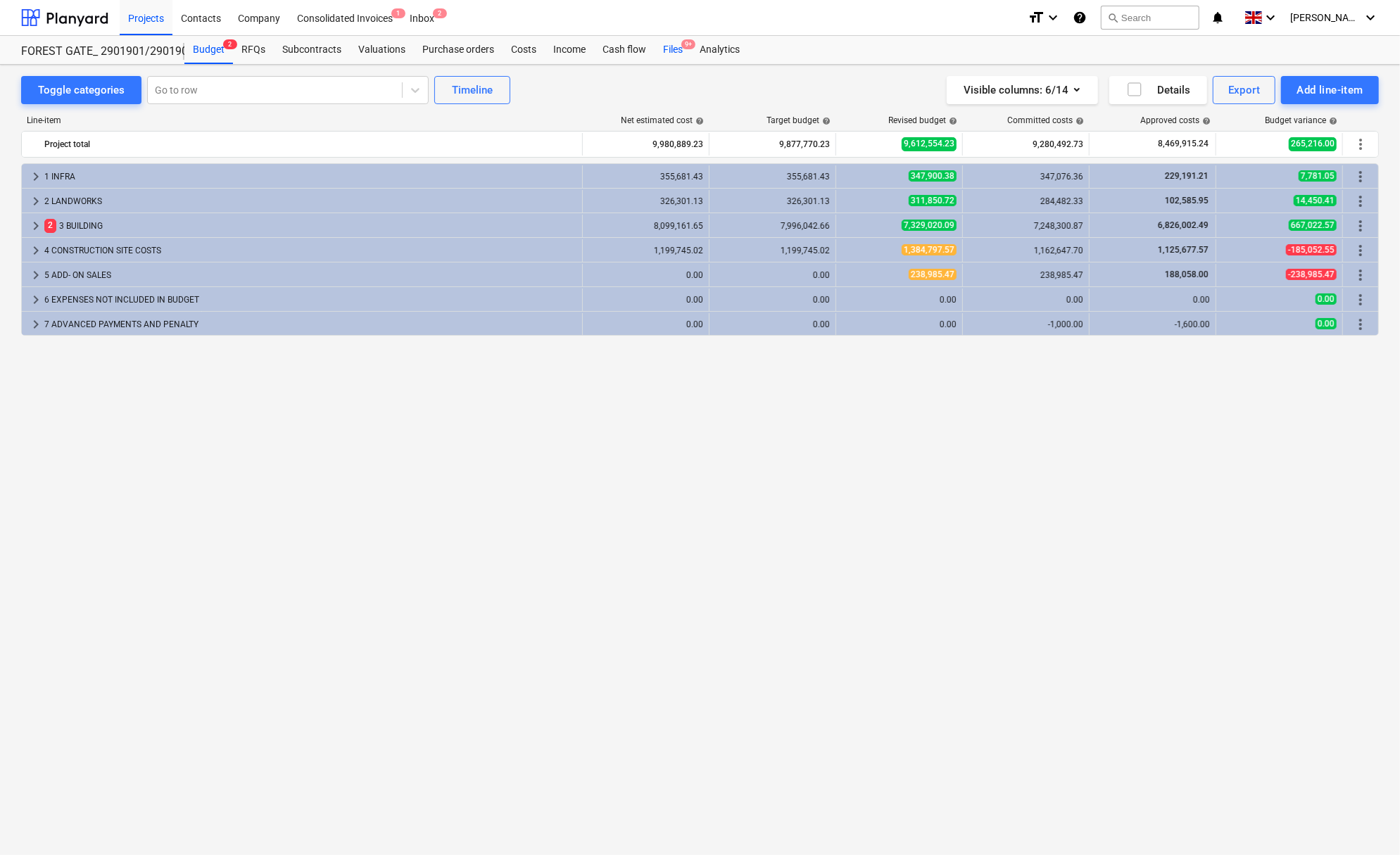
click at [657, 48] on div "Files 9+" at bounding box center [673, 50] width 37 height 28
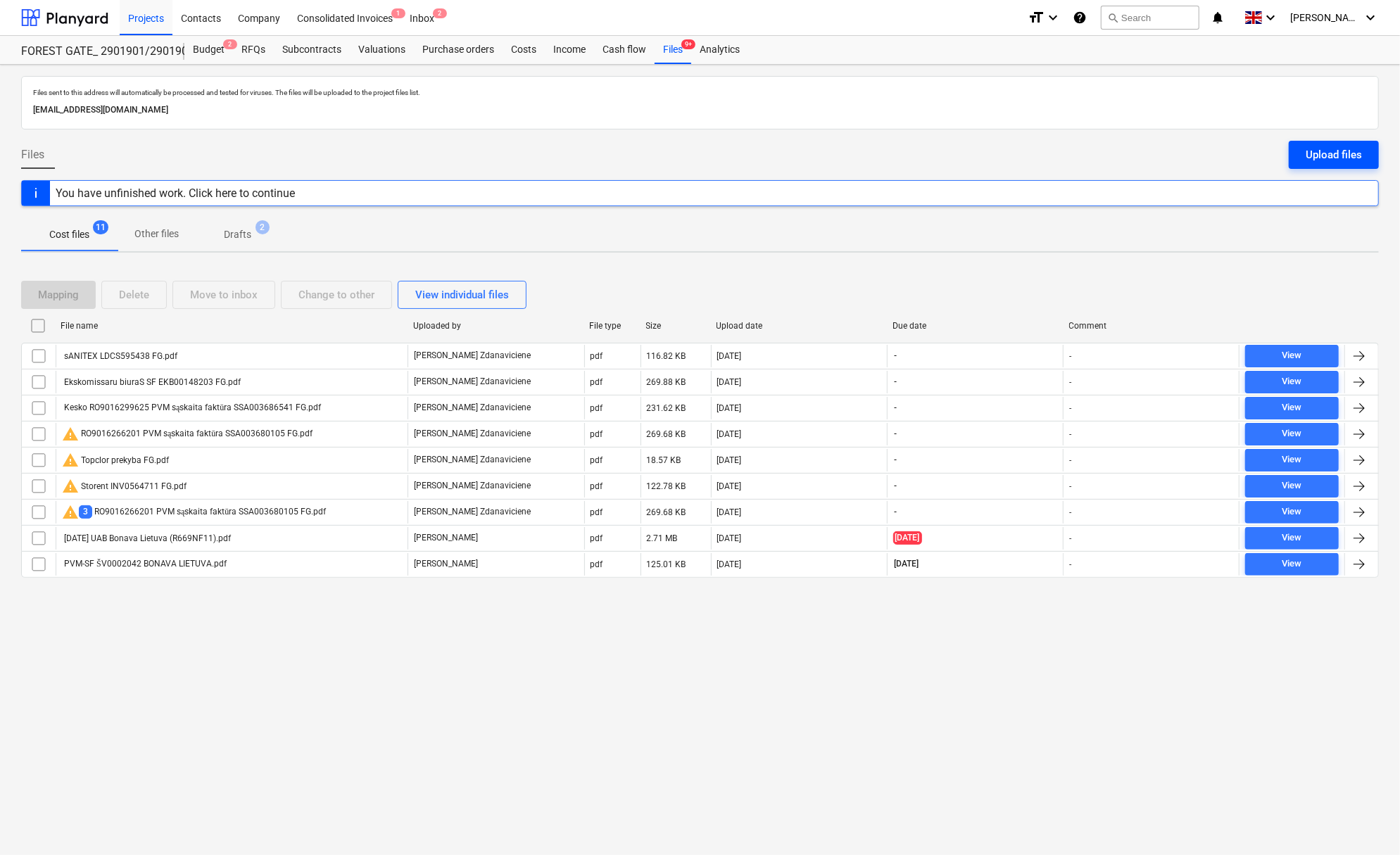
click at [1350, 157] on div "Upload files" at bounding box center [1334, 155] width 56 height 18
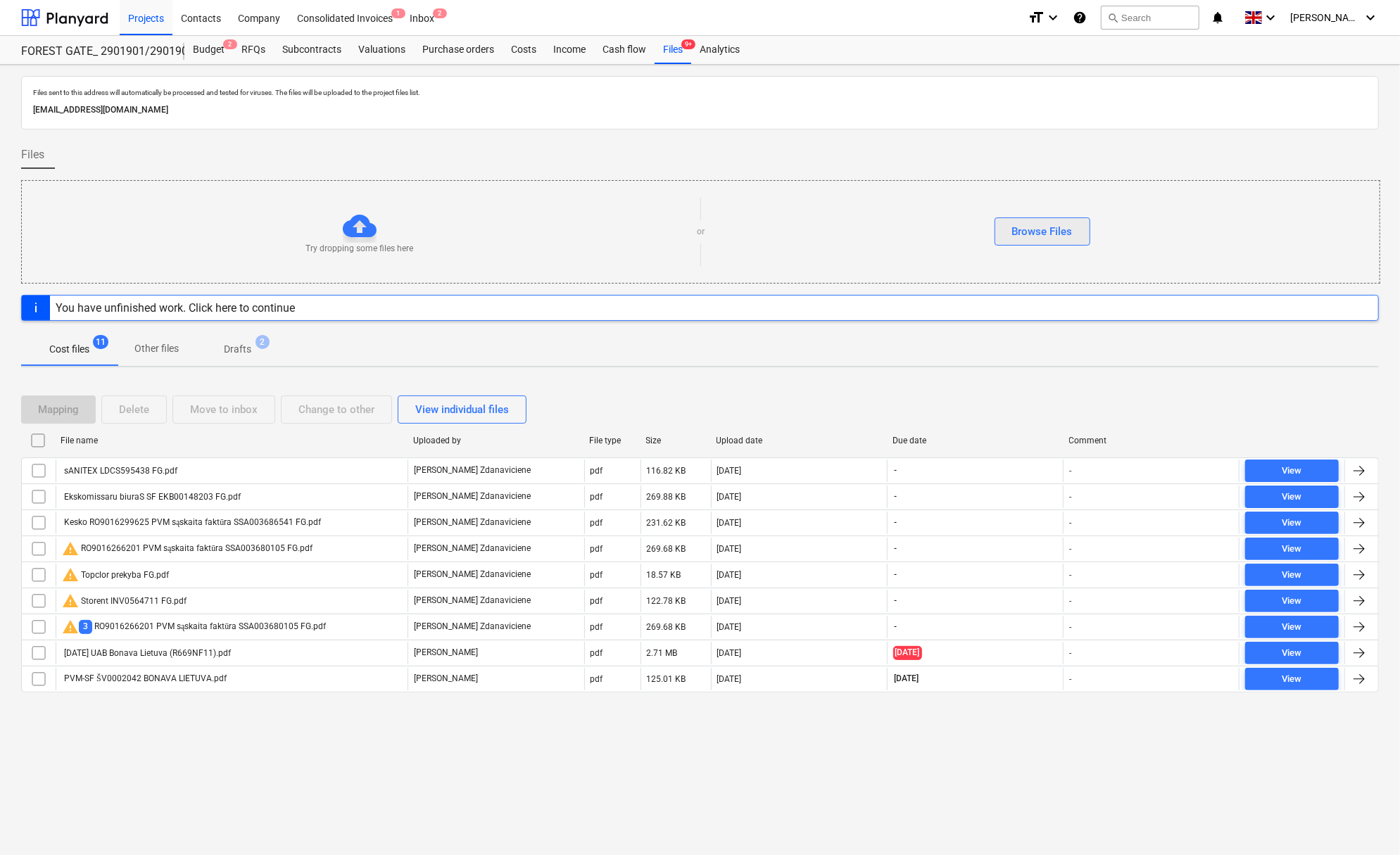
click at [1055, 223] on div "Browse Files" at bounding box center [1042, 231] width 61 height 18
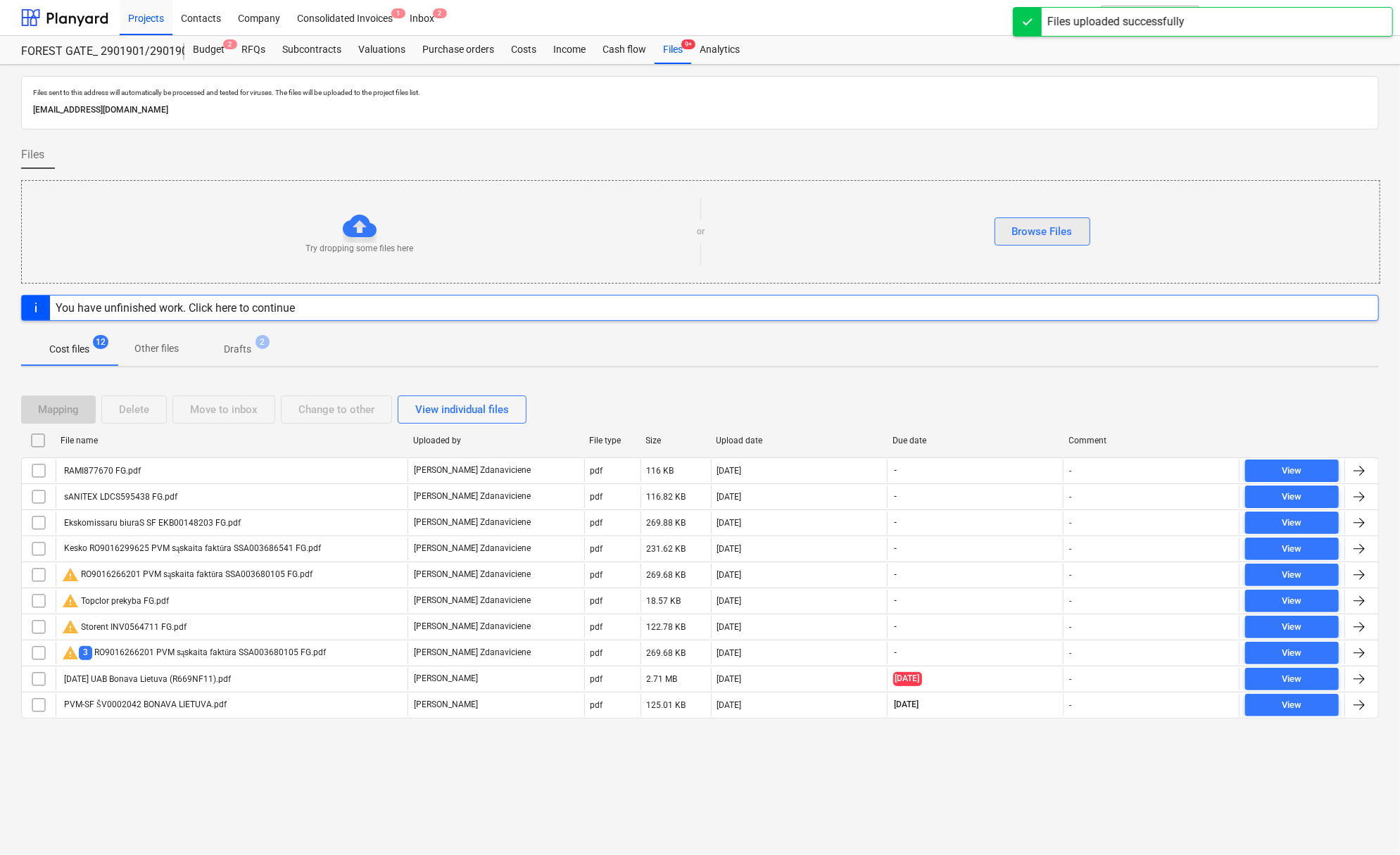
click at [1038, 237] on div "Browse Files" at bounding box center [1042, 231] width 61 height 18
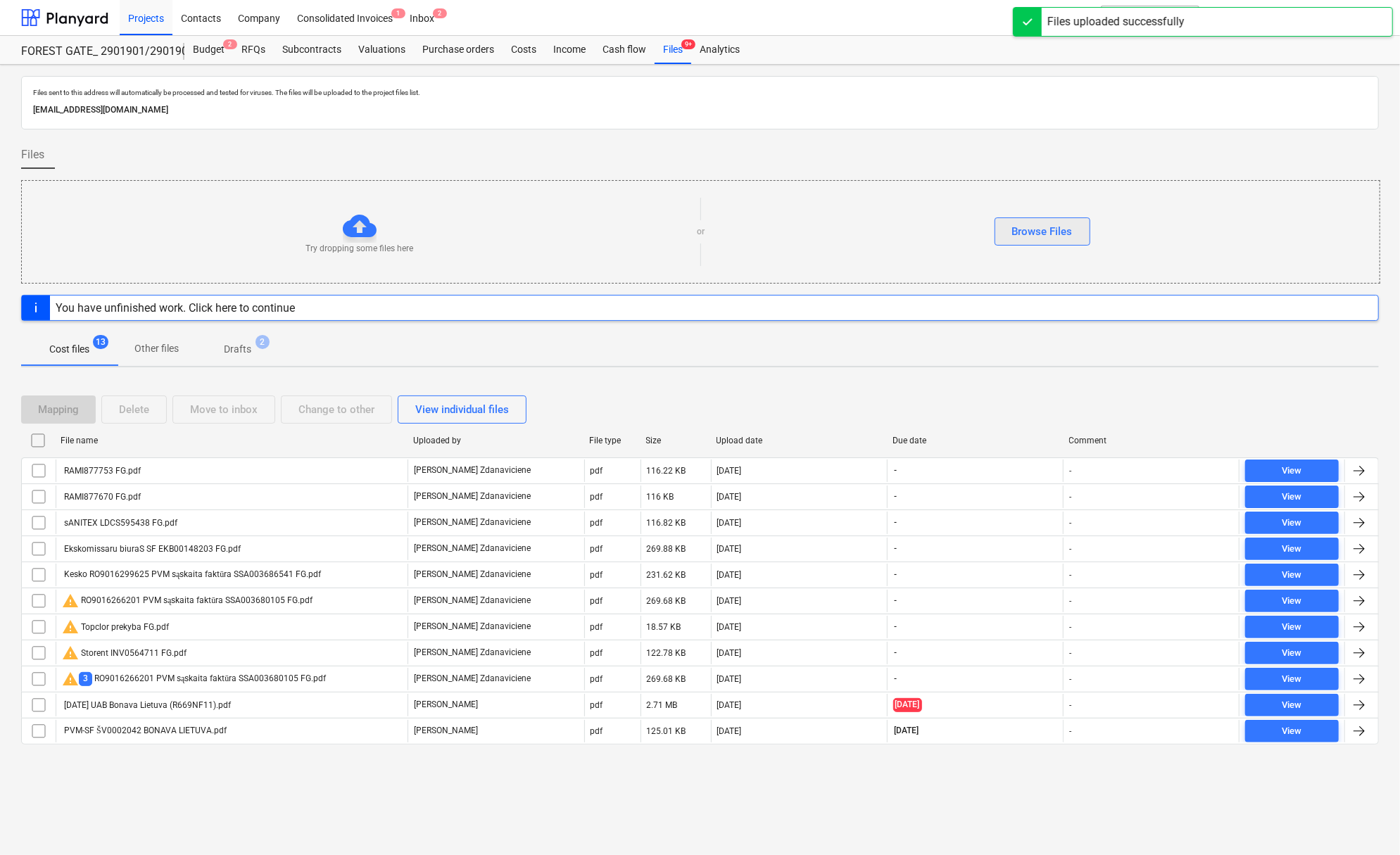
click at [1046, 235] on div "Browse Files" at bounding box center [1042, 231] width 61 height 18
click at [1053, 238] on div "Browse Files" at bounding box center [1042, 231] width 61 height 18
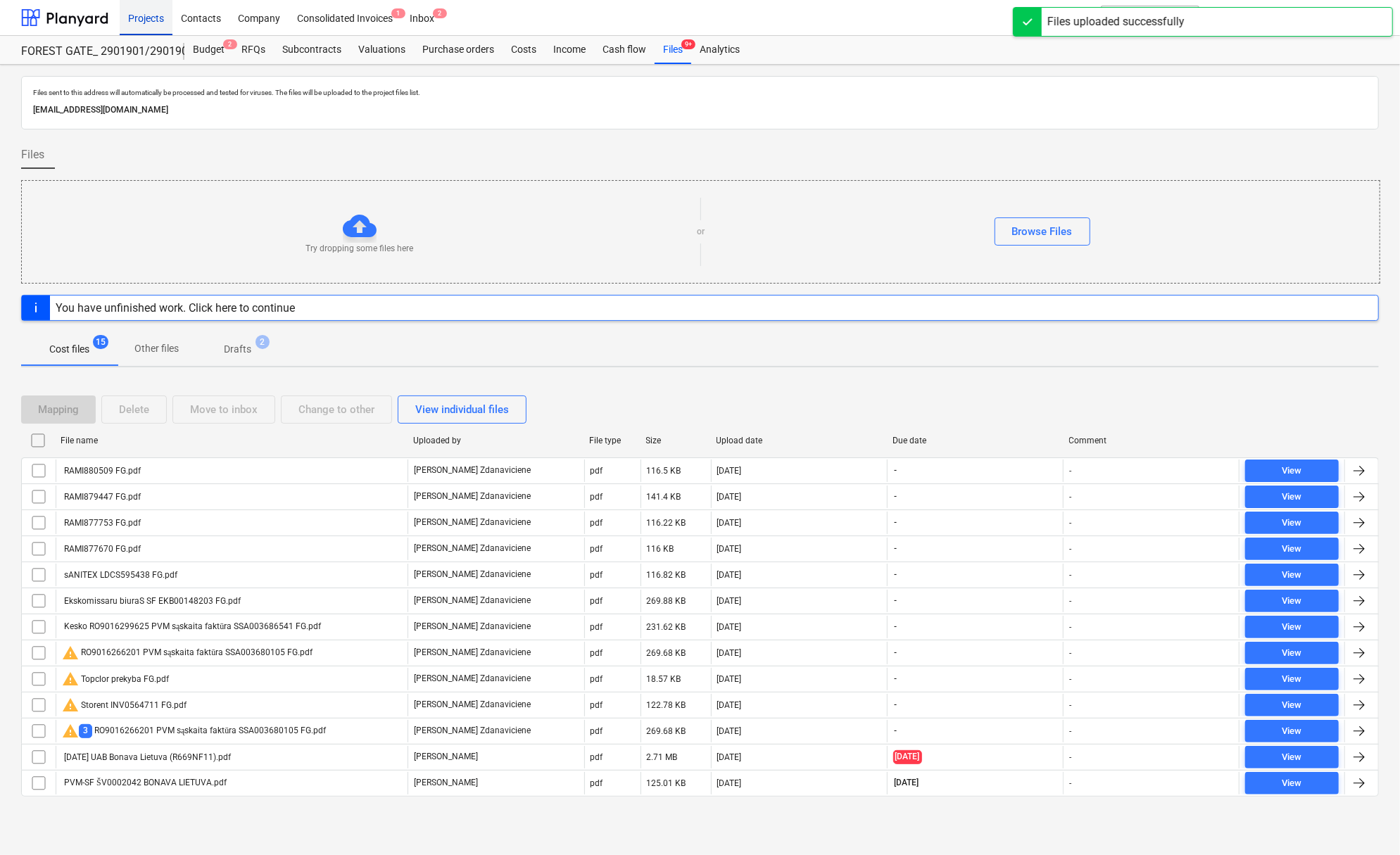
click at [154, 16] on div "Projects" at bounding box center [146, 17] width 53 height 36
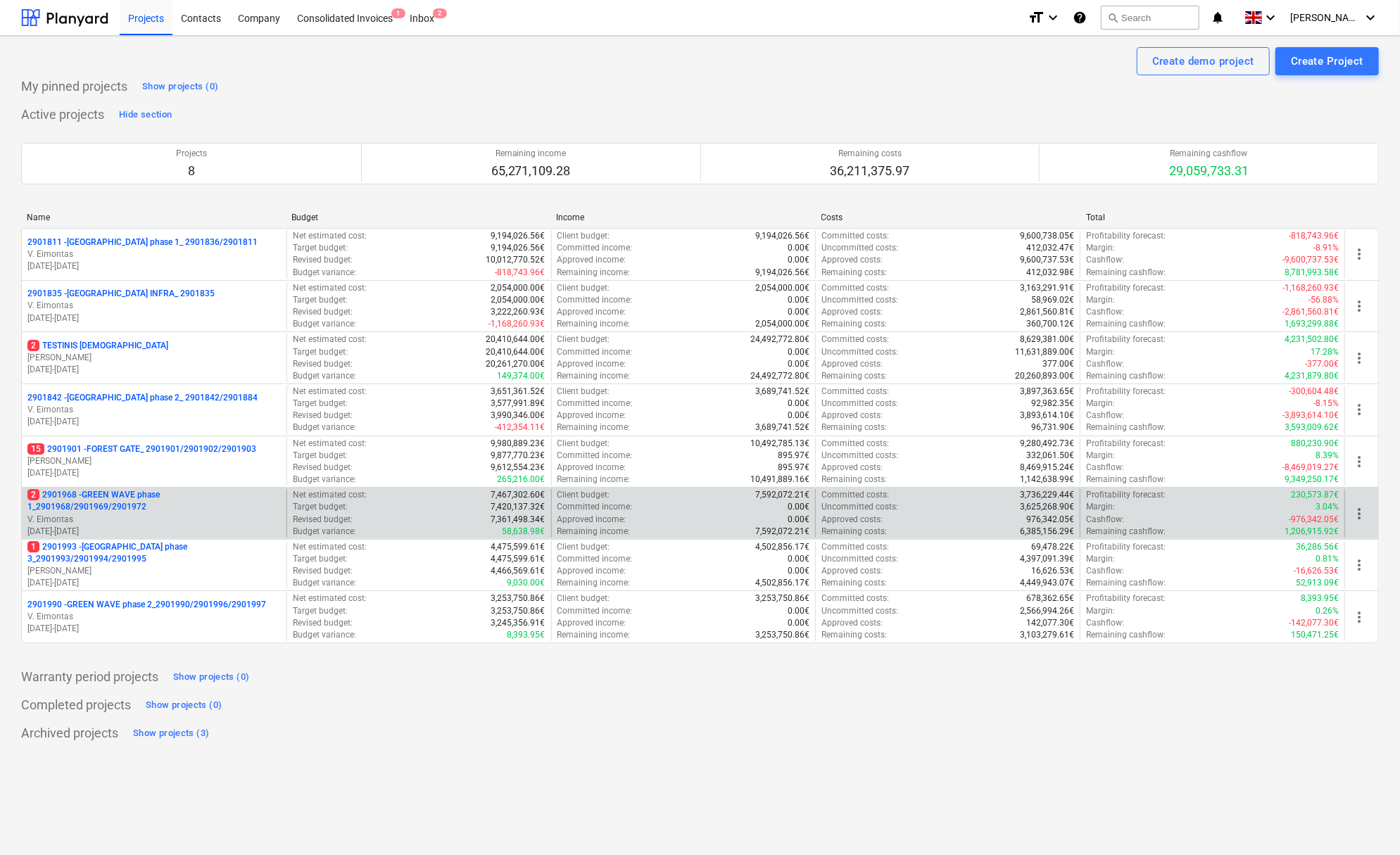
click at [110, 496] on p "2 2901968 - GREEN WAVE phase 1_2901968/2901969/2901972" at bounding box center [154, 501] width 253 height 24
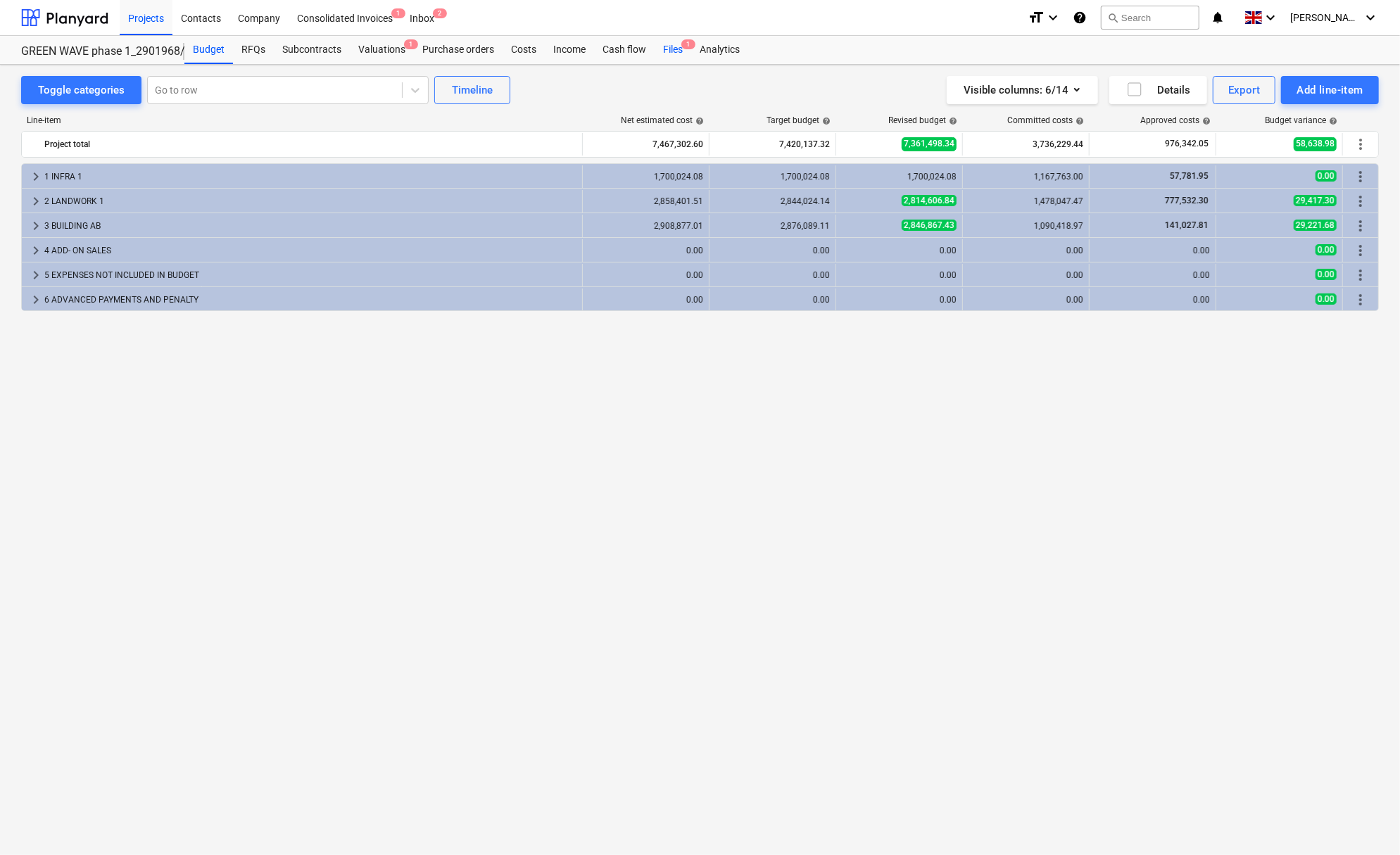
click at [664, 48] on div "Files 1" at bounding box center [673, 50] width 37 height 28
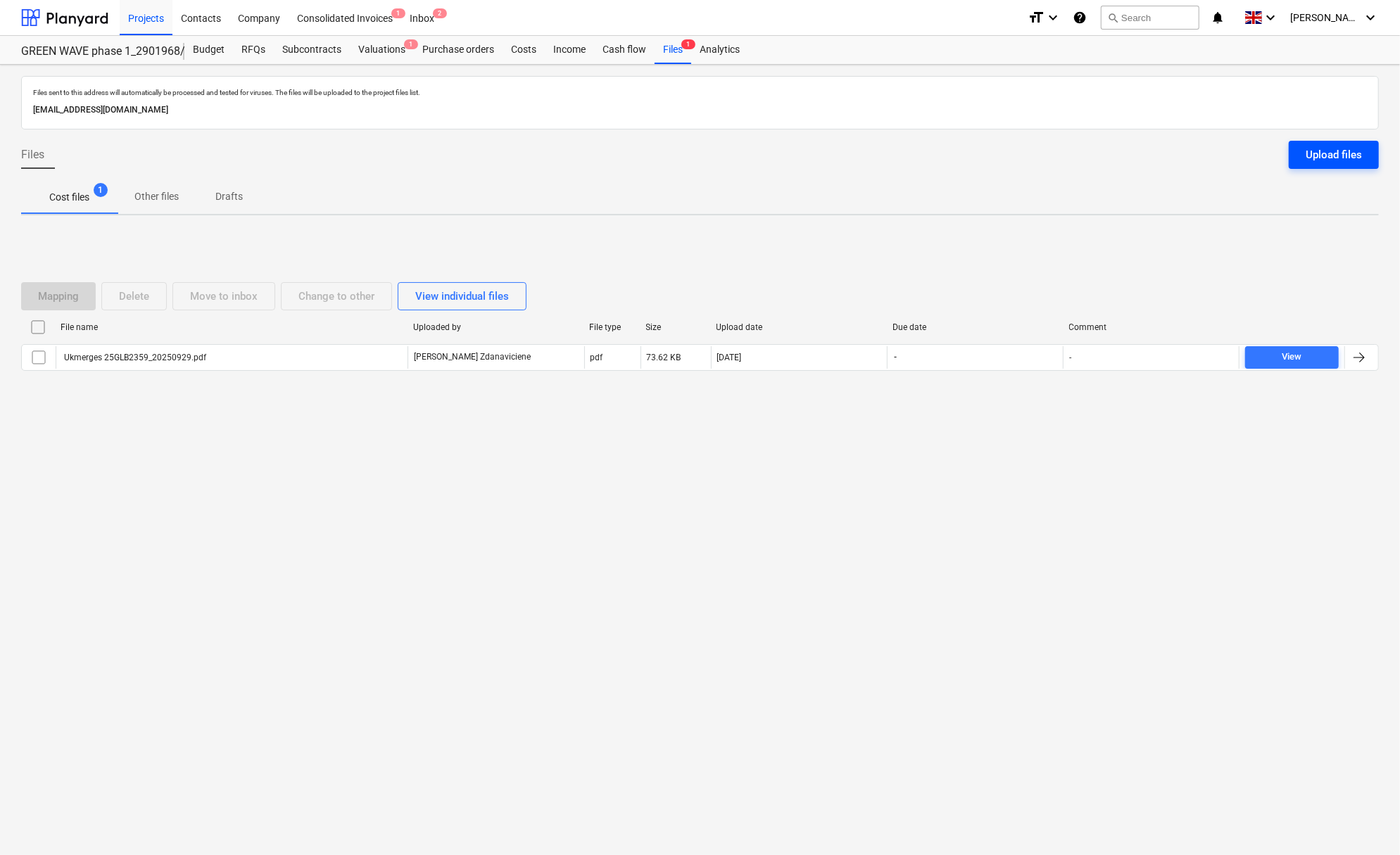
click at [1331, 152] on div "Upload files" at bounding box center [1334, 155] width 56 height 18
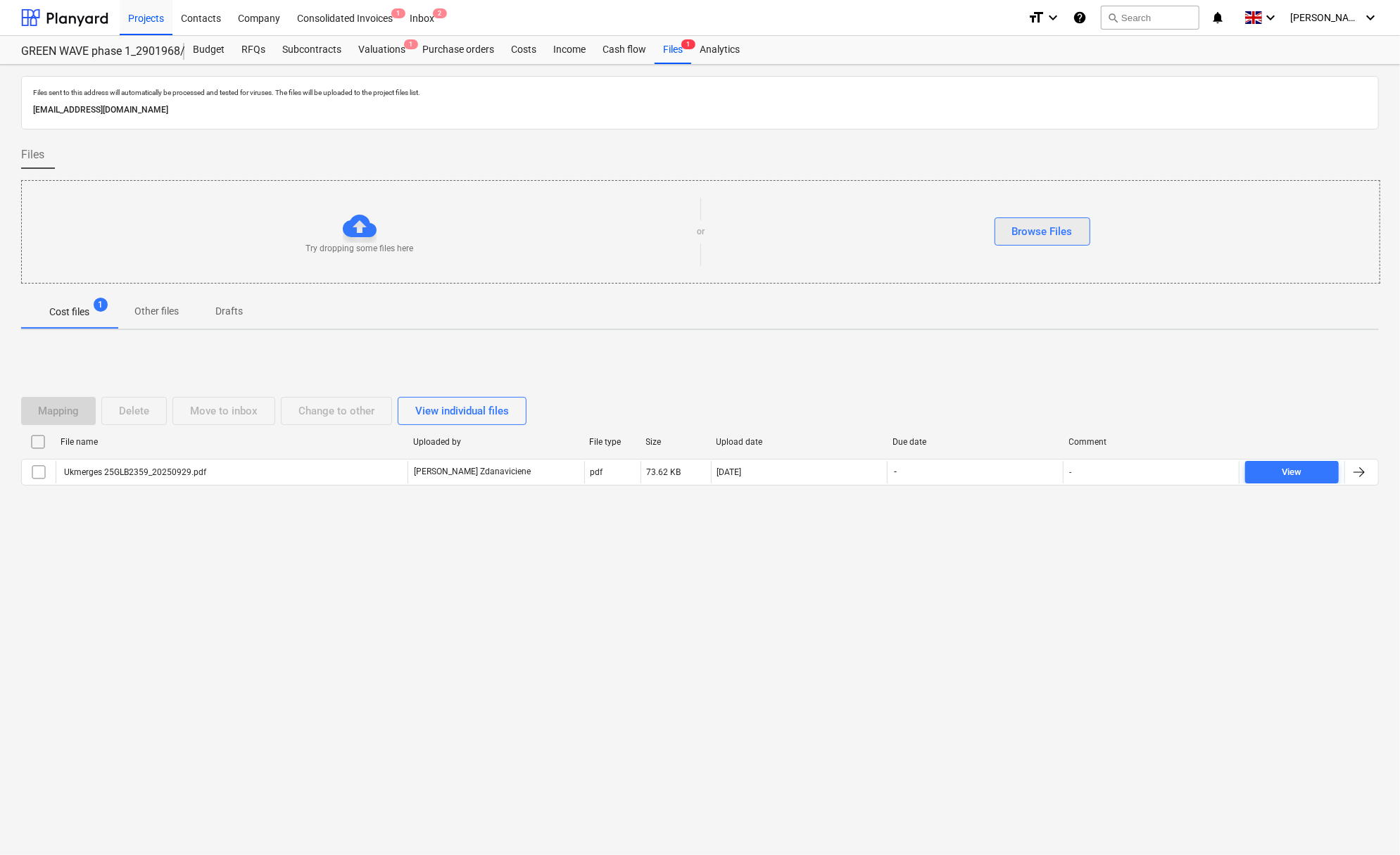
click at [1047, 227] on div "Browse Files" at bounding box center [1042, 231] width 61 height 18
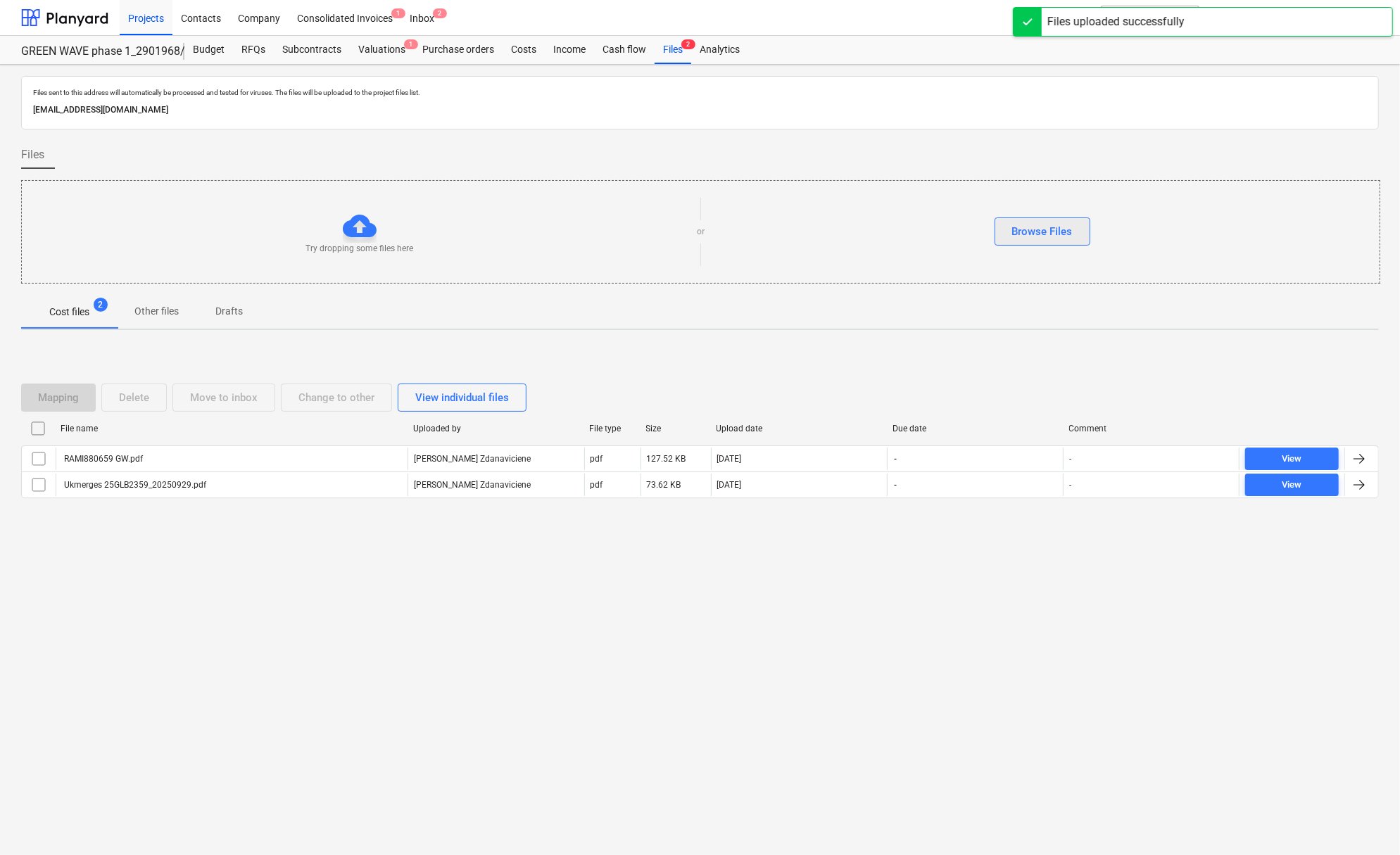
click at [1048, 238] on div "Browse Files" at bounding box center [1042, 231] width 61 height 18
